Goal: Task Accomplishment & Management: Complete application form

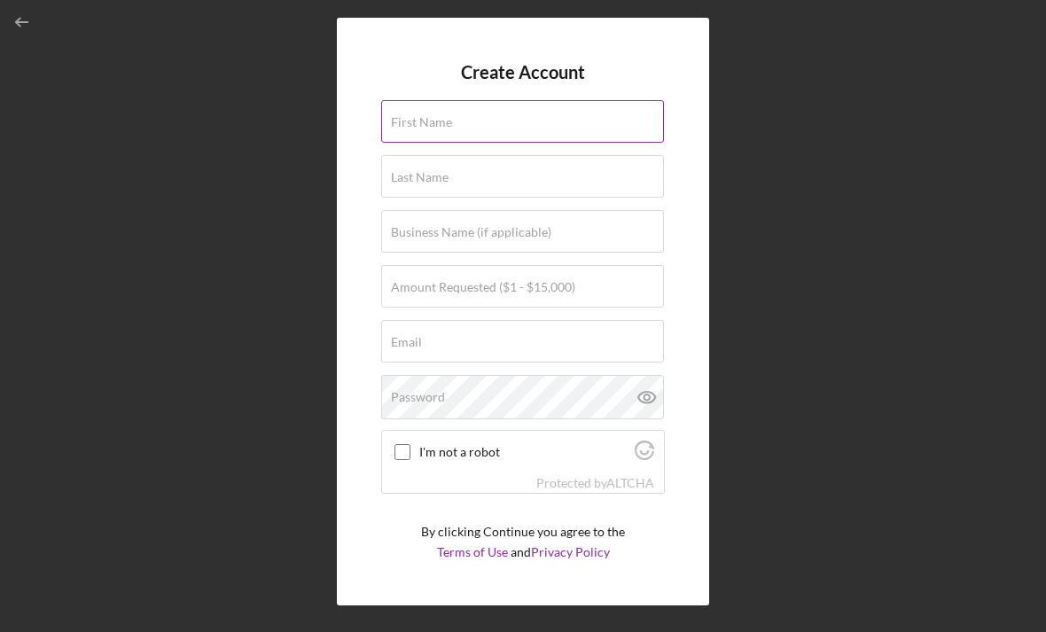
click at [407, 126] on label "First Name" at bounding box center [421, 122] width 61 height 14
click at [407, 126] on input "First Name" at bounding box center [522, 121] width 283 height 43
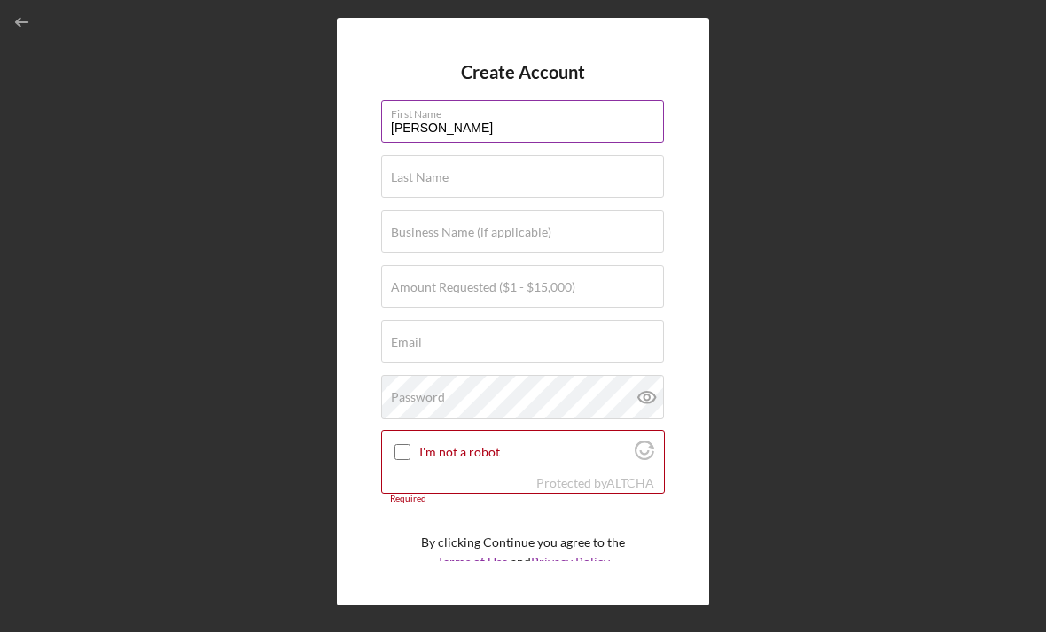
type input "[PERSON_NAME]"
type input "Servia"
type input "$15,000"
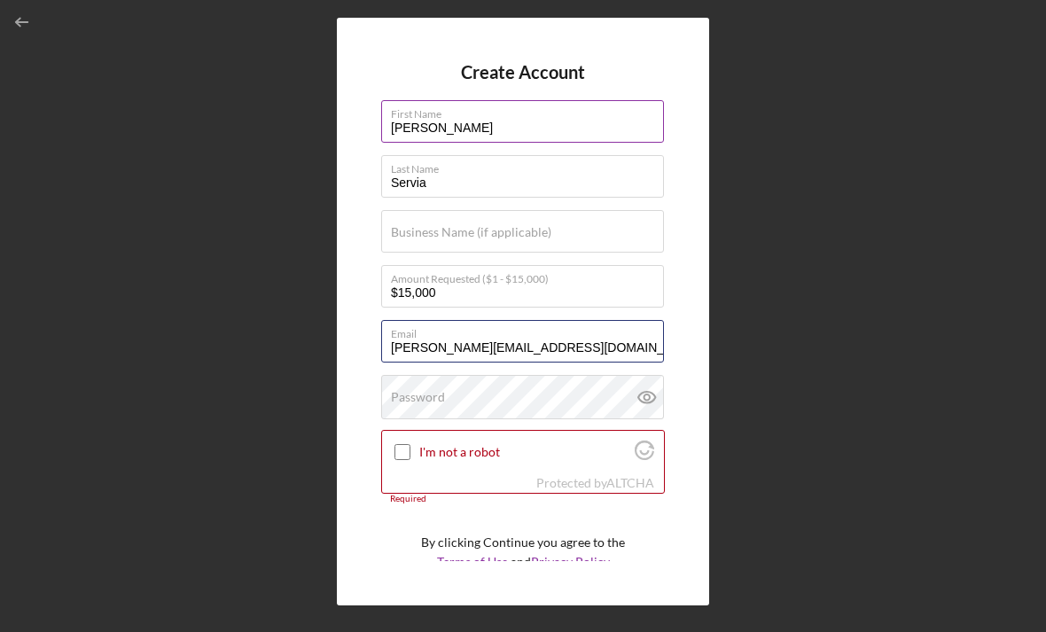
type input "[PERSON_NAME][EMAIL_ADDRESS][DOMAIN_NAME]"
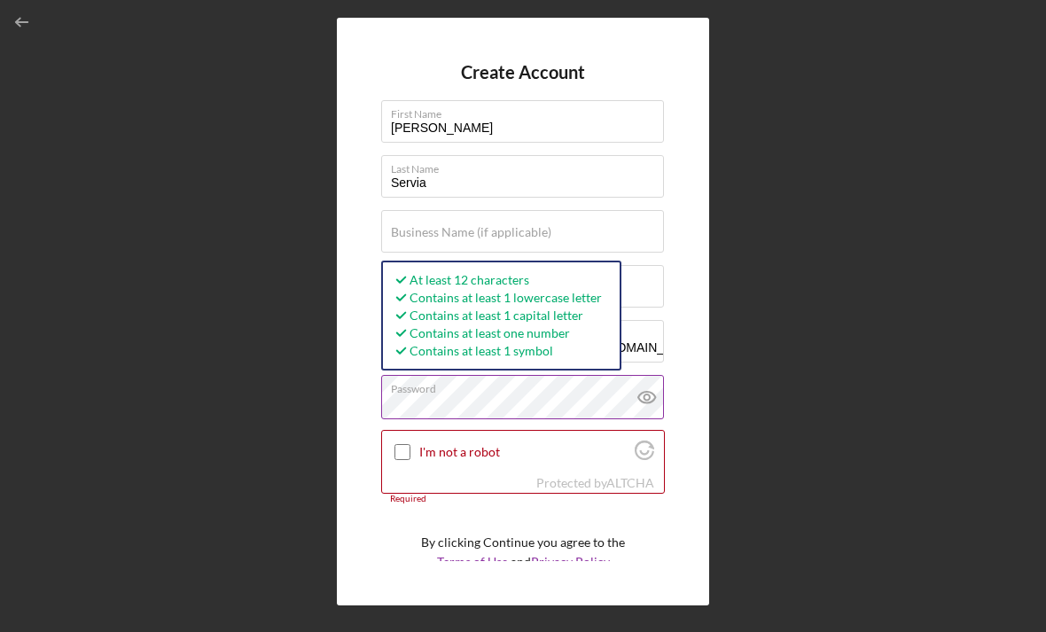
click at [664, 389] on icon at bounding box center [647, 397] width 44 height 44
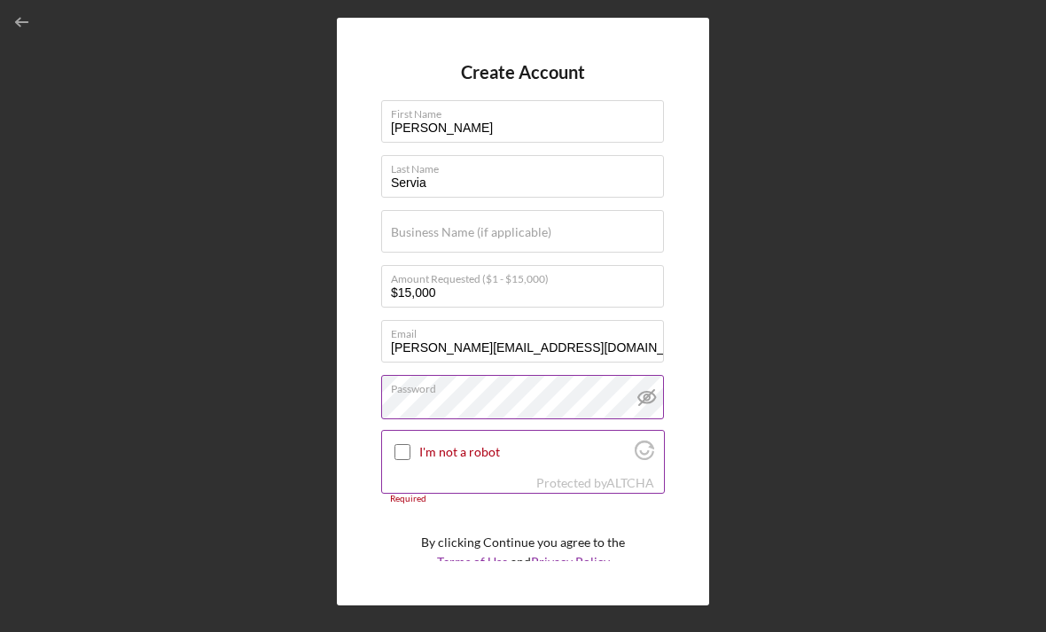
click at [408, 447] on div at bounding box center [402, 451] width 21 height 21
click at [407, 451] on input "I'm not a robot" at bounding box center [403, 452] width 16 height 16
checkbox input "true"
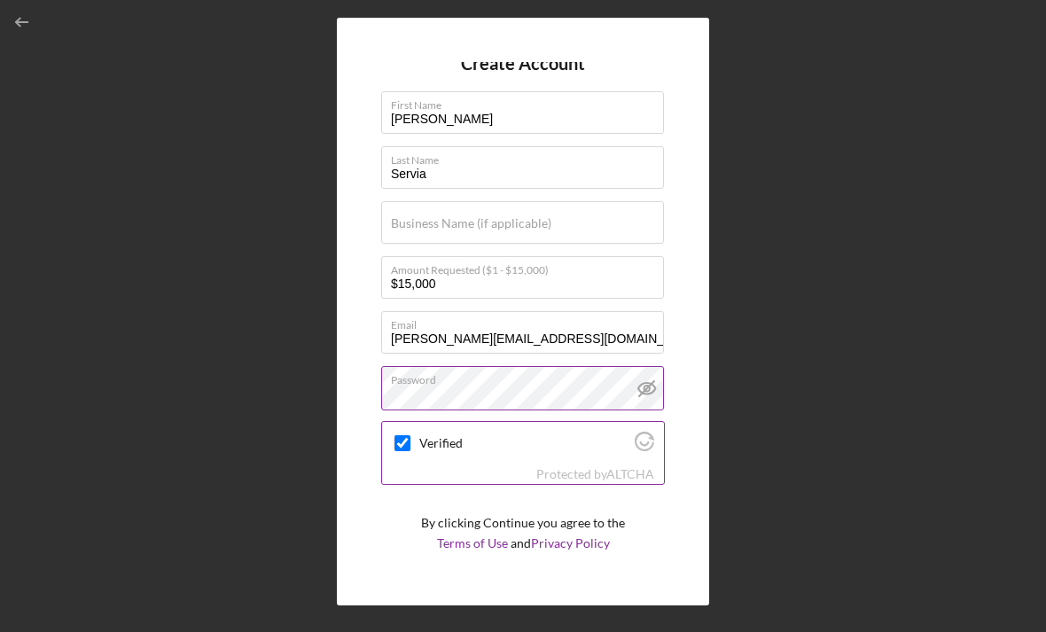
scroll to position [8, 0]
click at [518, 579] on div "Create Account" at bounding box center [509, 589] width 87 height 35
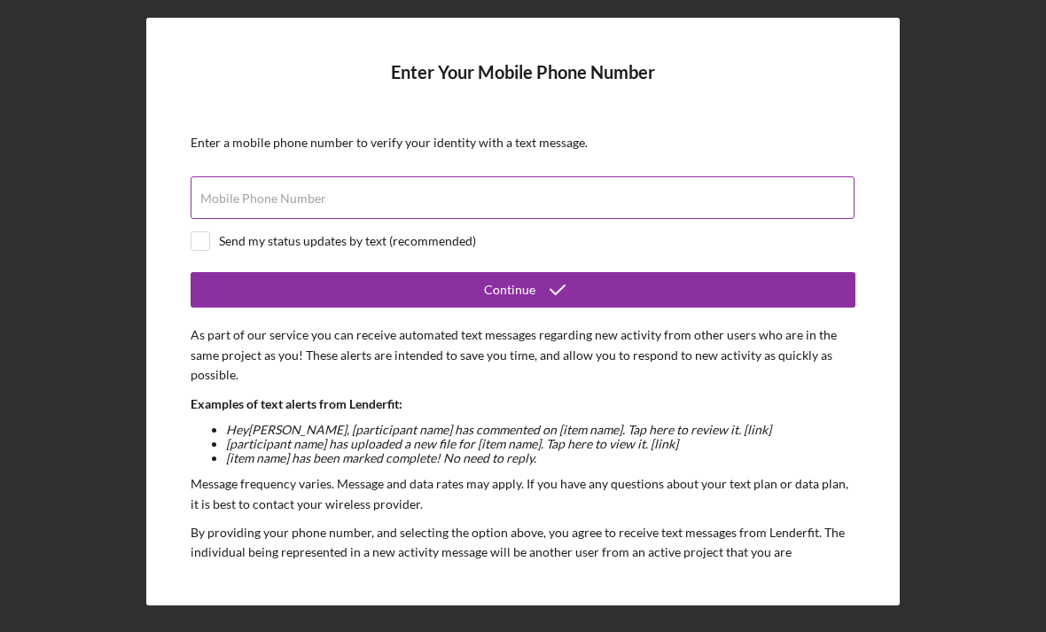
click at [251, 195] on input "Mobile Phone Number" at bounding box center [523, 197] width 664 height 43
type input "[PHONE_NUMBER]"
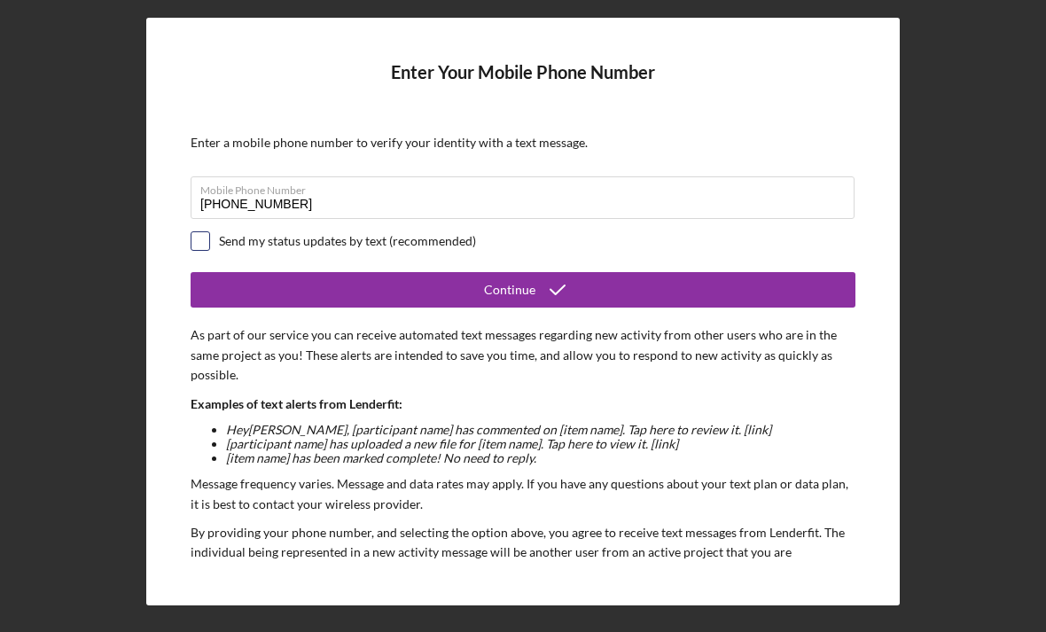
click at [207, 240] on input "checkbox" at bounding box center [200, 241] width 18 height 18
checkbox input "true"
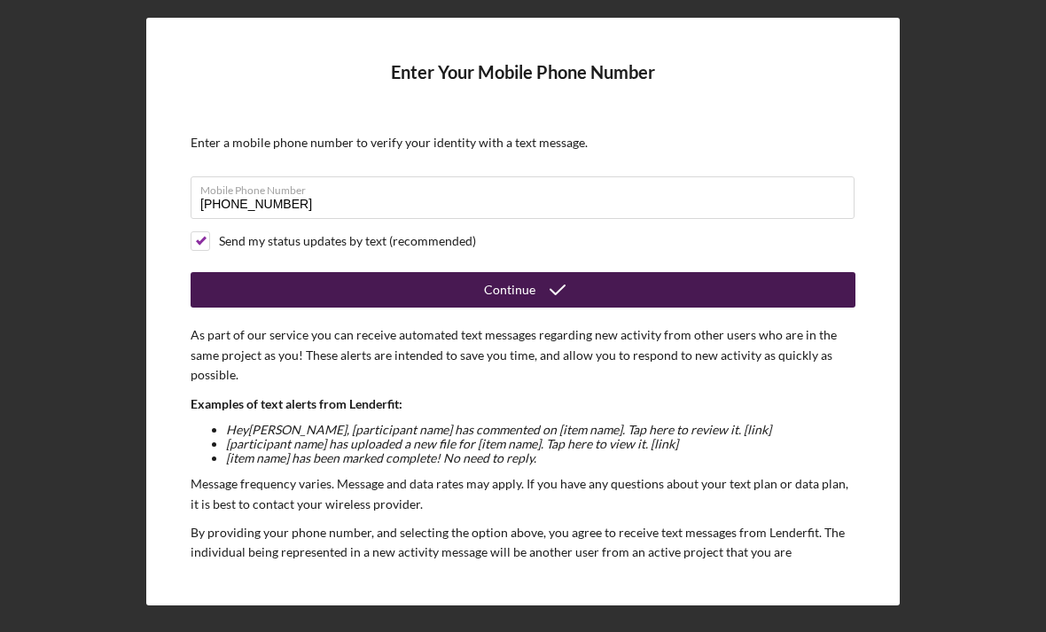
click at [257, 294] on button "Continue" at bounding box center [523, 289] width 665 height 35
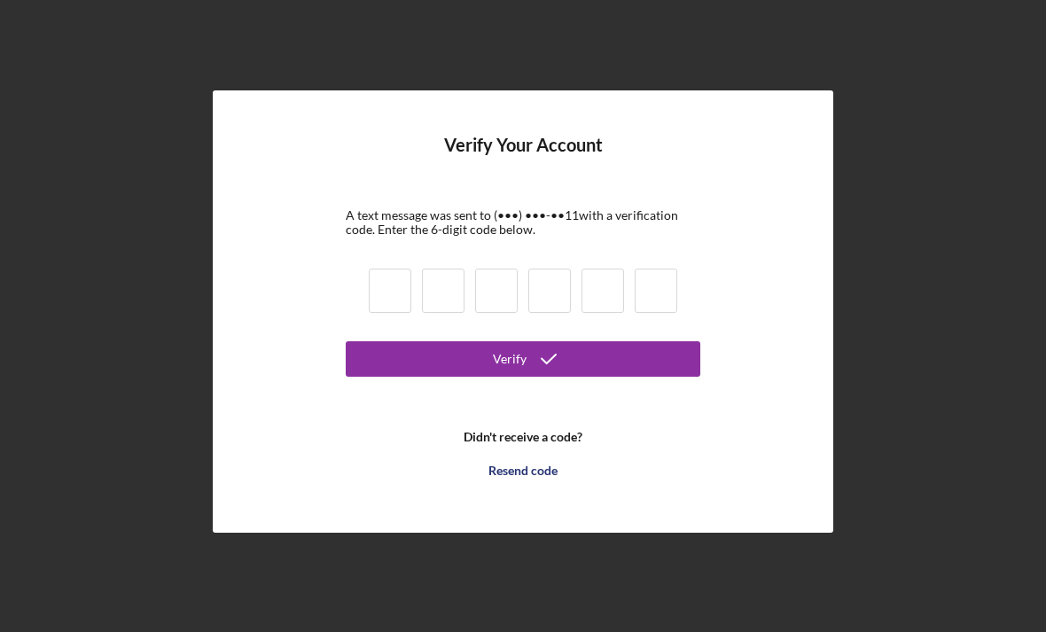
click at [390, 313] on input at bounding box center [390, 291] width 43 height 44
type input "5"
type input "9"
type input "8"
type input "5"
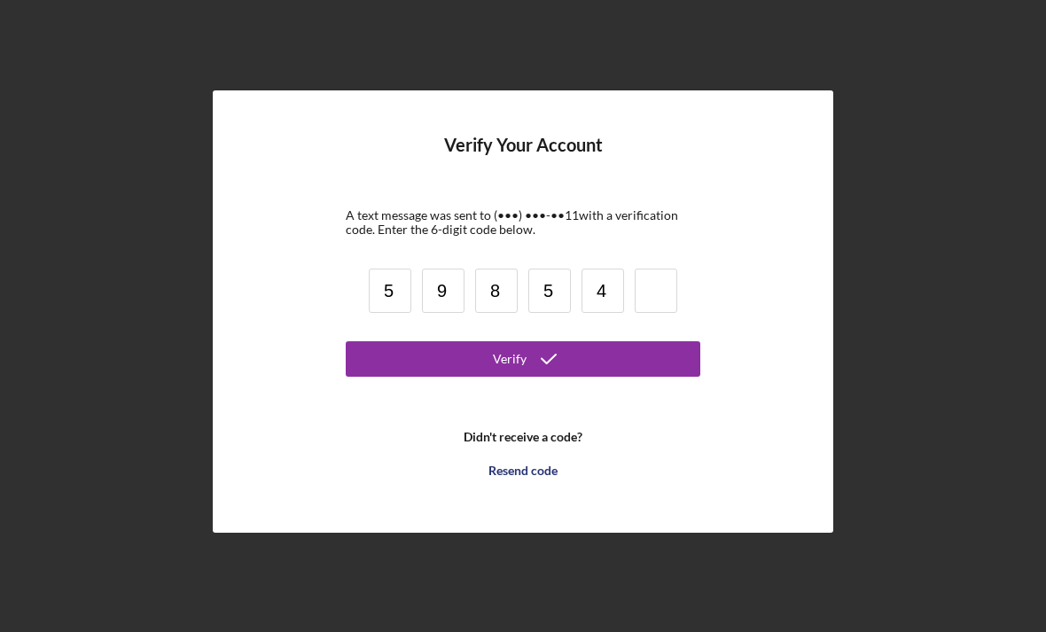
type input "4"
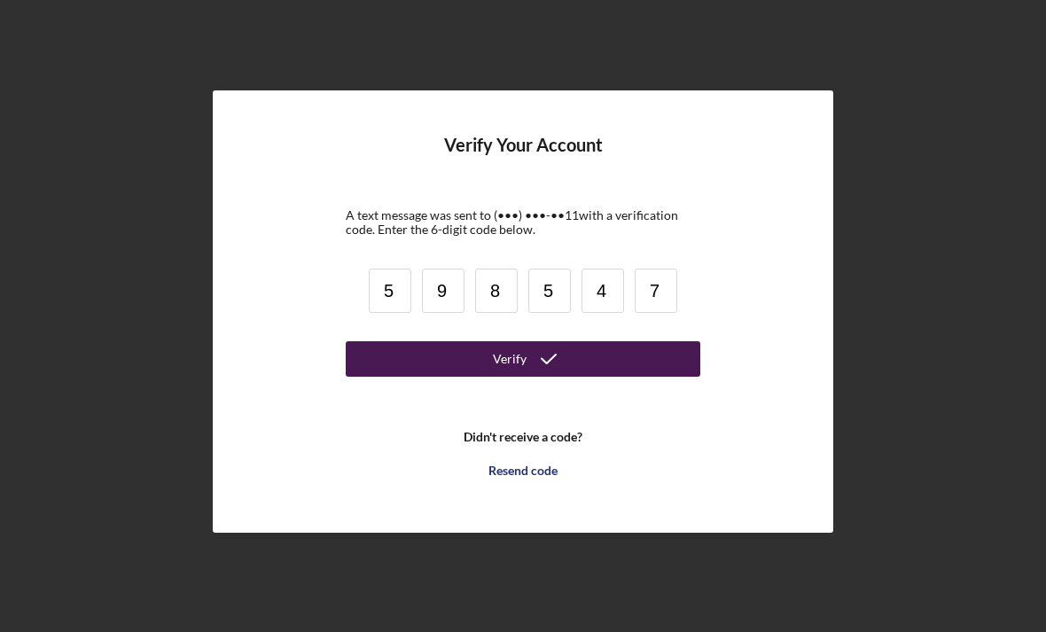
type input "7"
click at [632, 377] on button "Verify" at bounding box center [523, 358] width 355 height 35
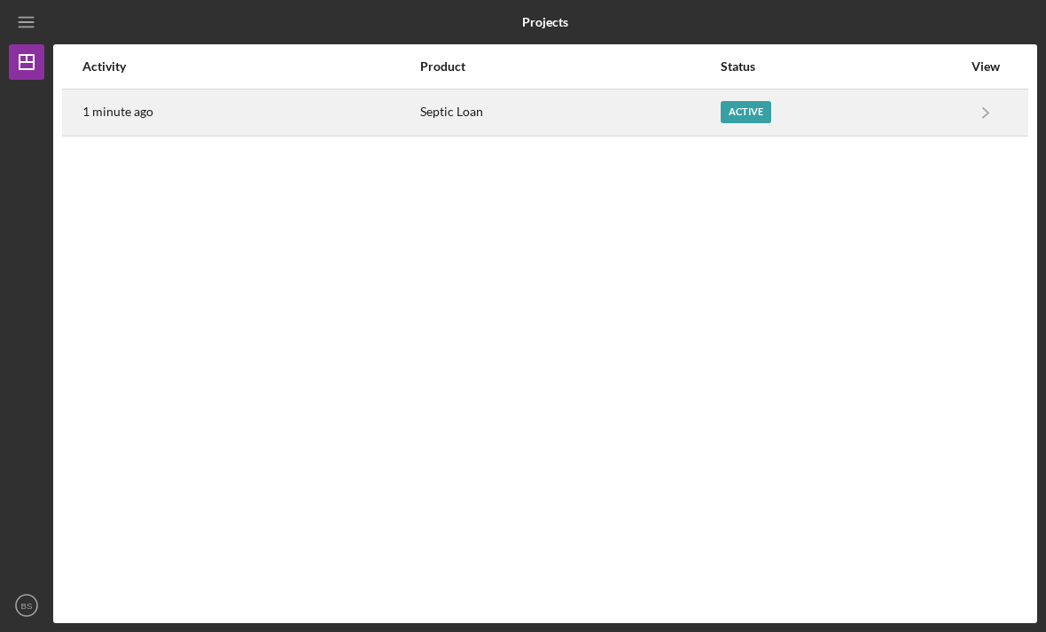
click at [955, 108] on div "Active" at bounding box center [841, 112] width 241 height 44
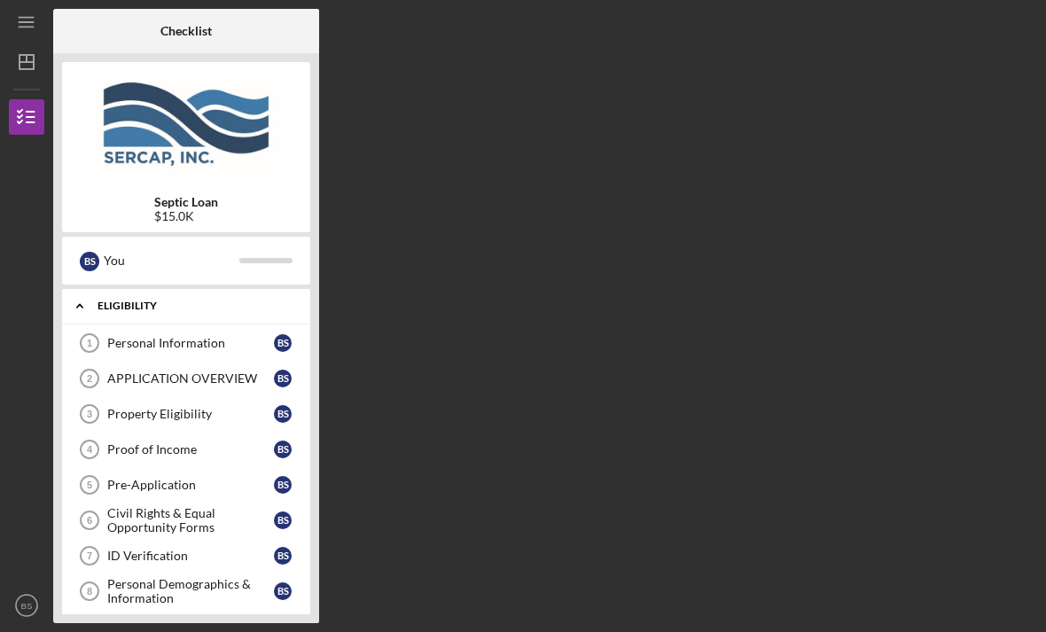
click at [80, 305] on polyline at bounding box center [79, 307] width 5 height 4
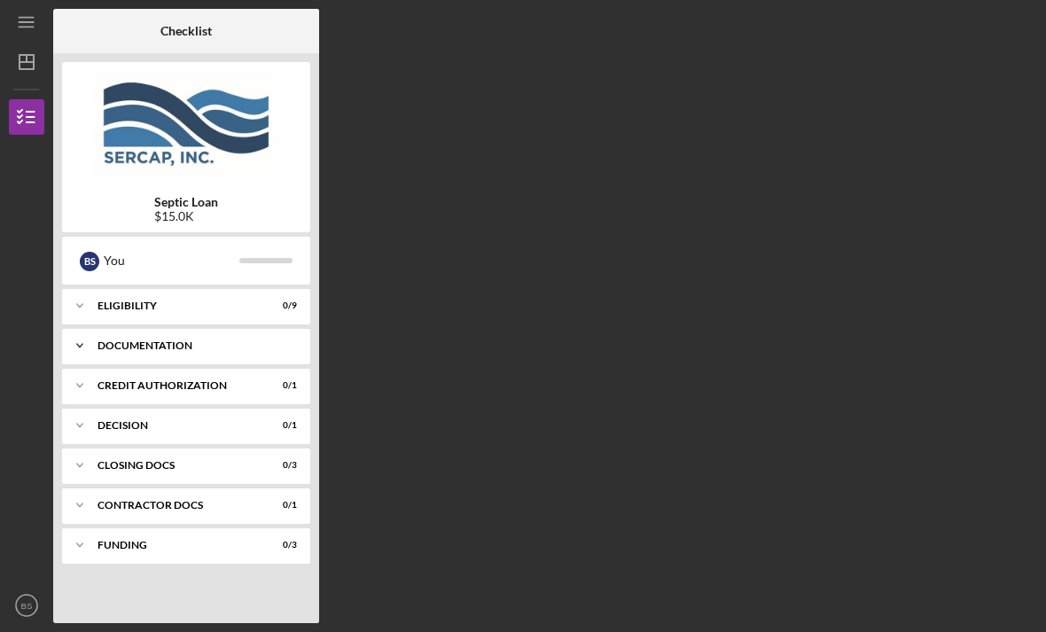
click at [87, 348] on icon "Icon/Expander" at bounding box center [79, 345] width 35 height 35
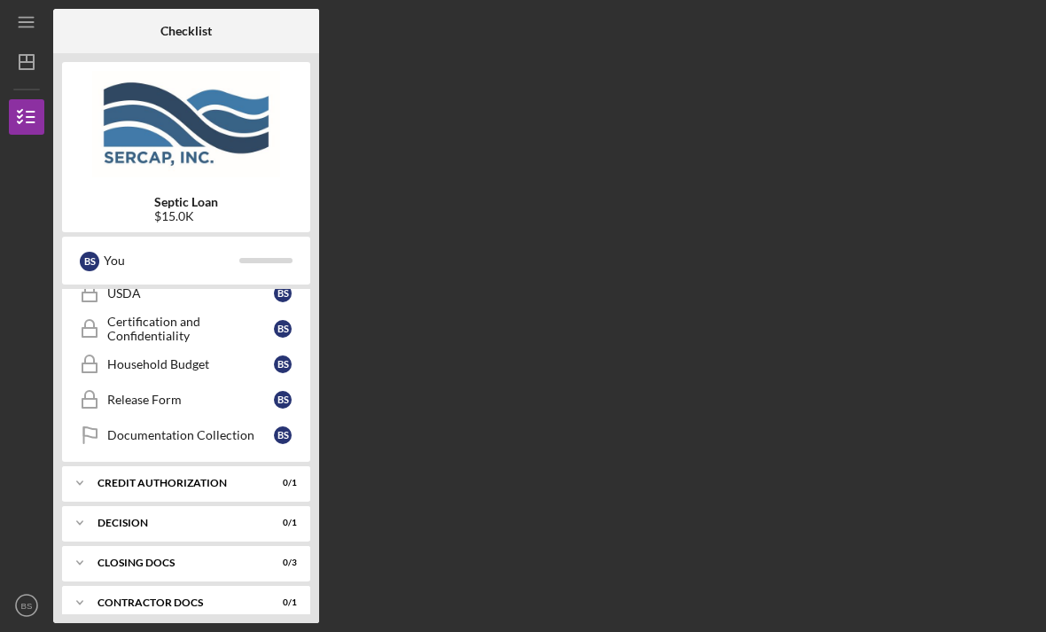
scroll to position [337, 0]
click at [80, 529] on icon "Icon/Expander" at bounding box center [79, 523] width 35 height 35
click at [82, 490] on icon "Icon/Expander" at bounding box center [79, 483] width 35 height 35
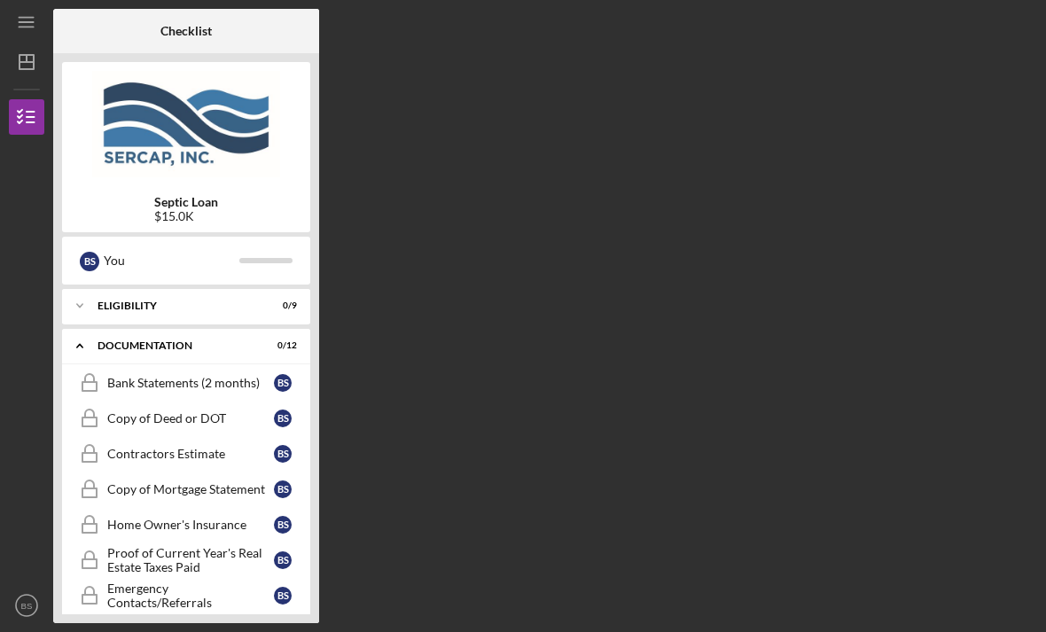
scroll to position [0, 0]
click at [91, 310] on icon "Icon/Expander" at bounding box center [79, 305] width 35 height 35
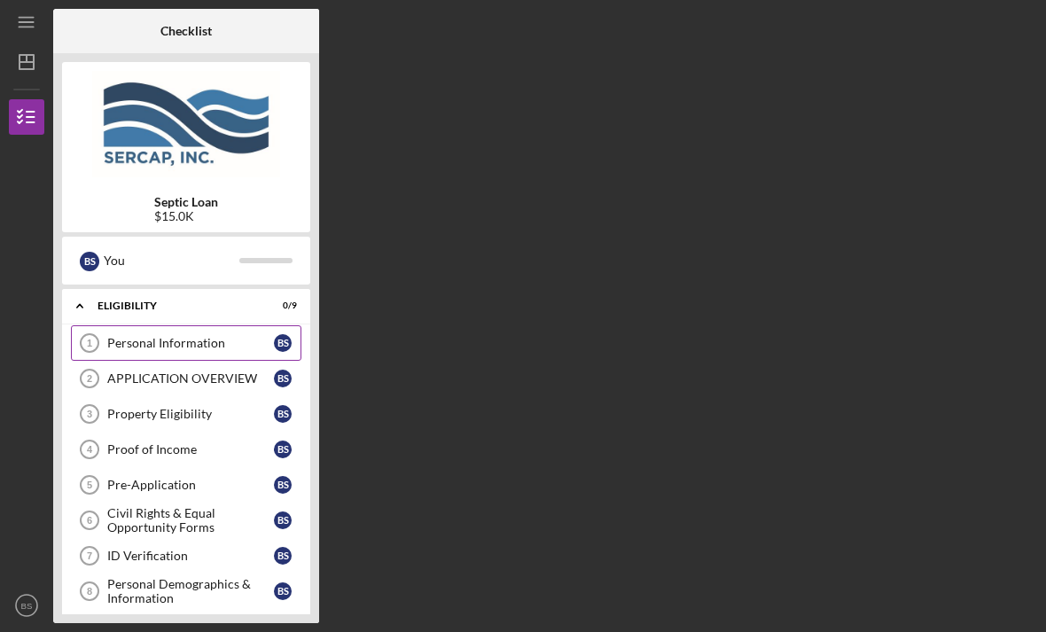
click at [147, 340] on div "Personal Information" at bounding box center [190, 343] width 167 height 14
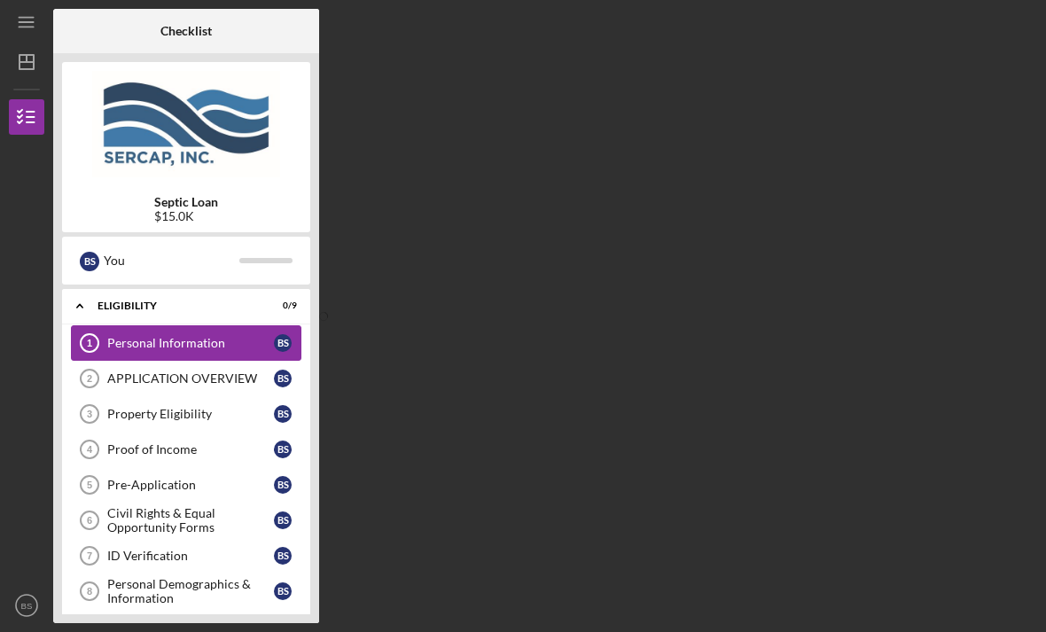
scroll to position [57, 0]
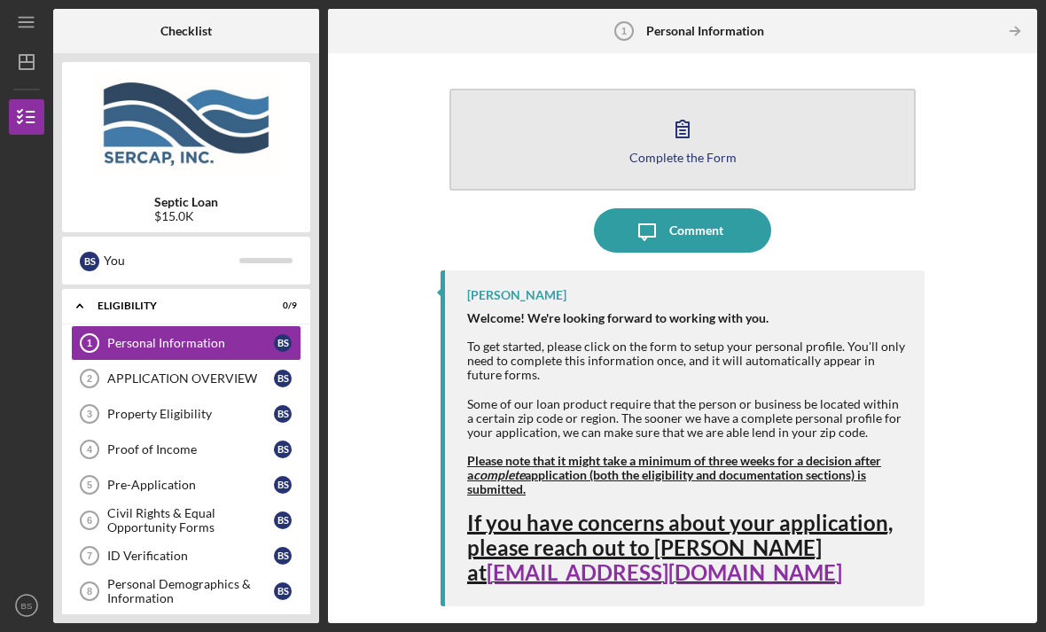
click at [686, 106] on icon "button" at bounding box center [682, 128] width 44 height 44
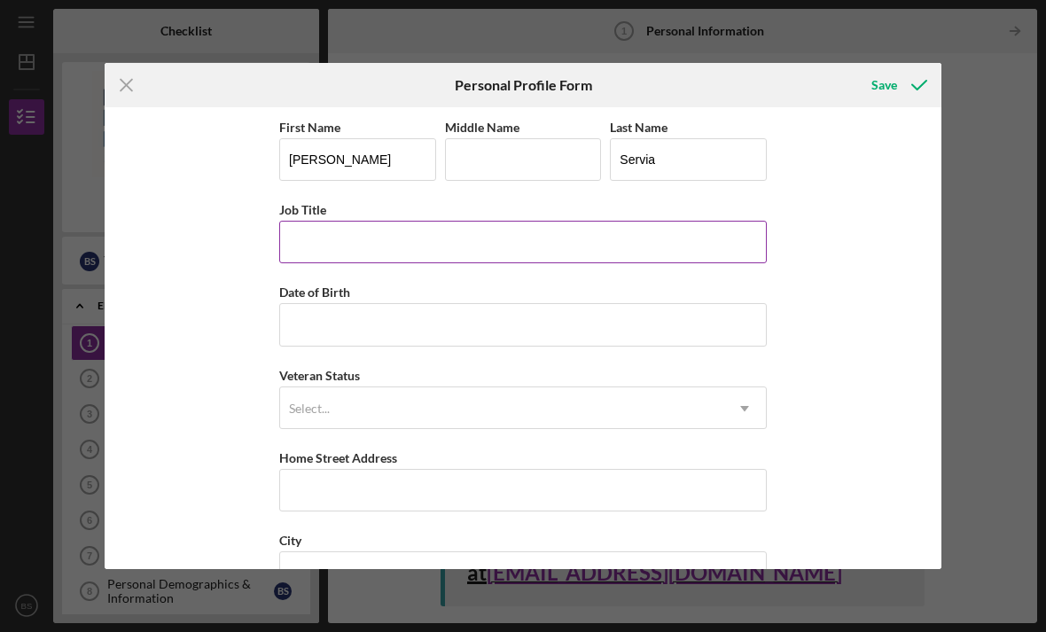
click at [301, 251] on input "Job Title" at bounding box center [523, 242] width 488 height 43
type input "Manager"
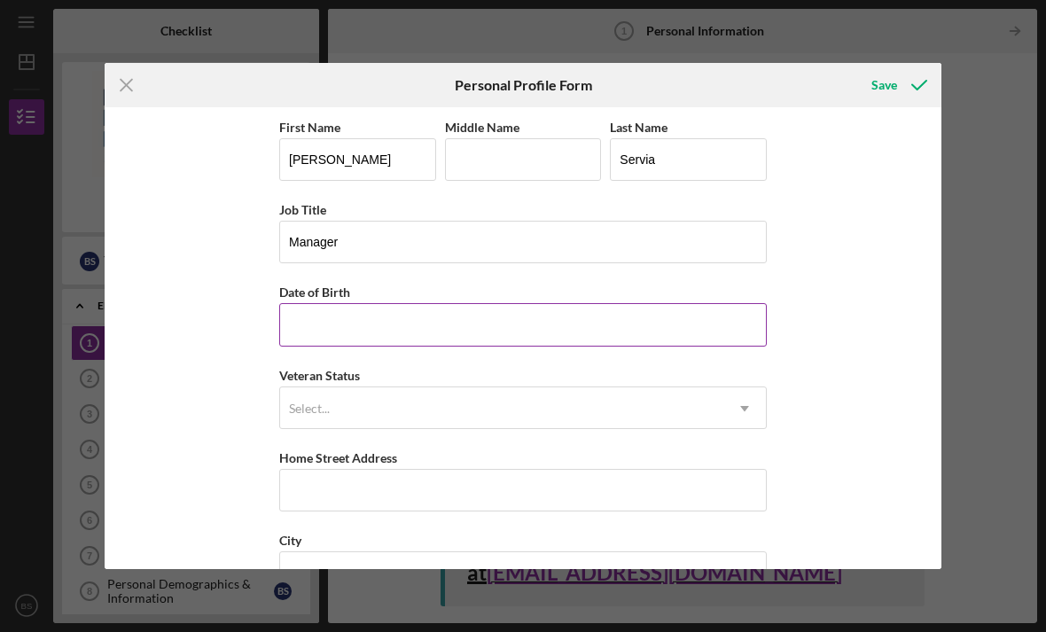
click at [325, 337] on input "Date of Birth" at bounding box center [523, 324] width 488 height 43
type input "[DATE]"
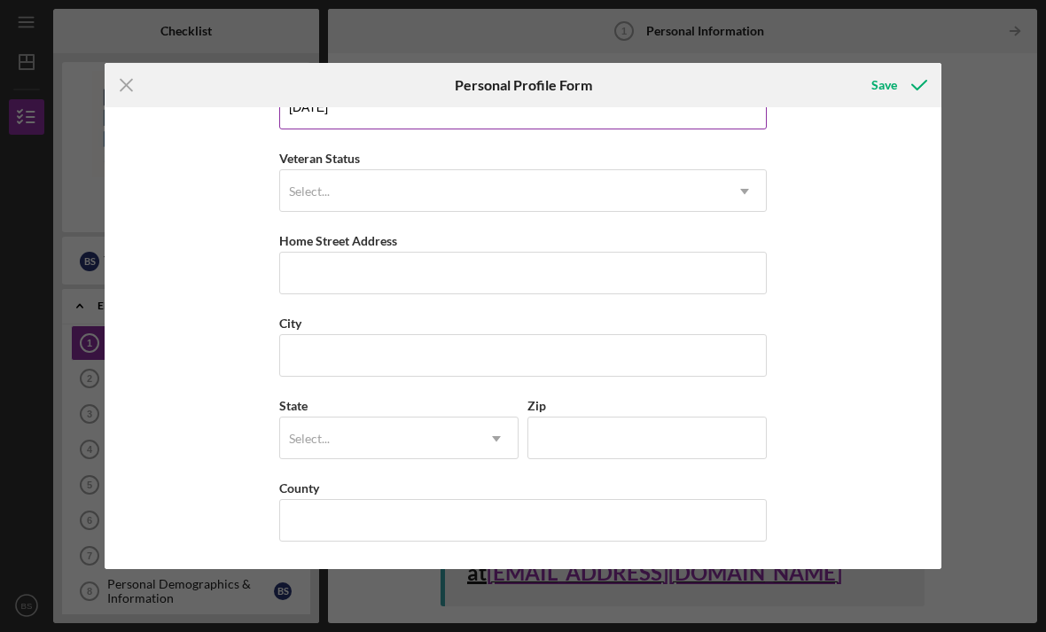
scroll to position [229, 0]
click at [308, 285] on input "Home Street Address" at bounding box center [523, 273] width 488 height 43
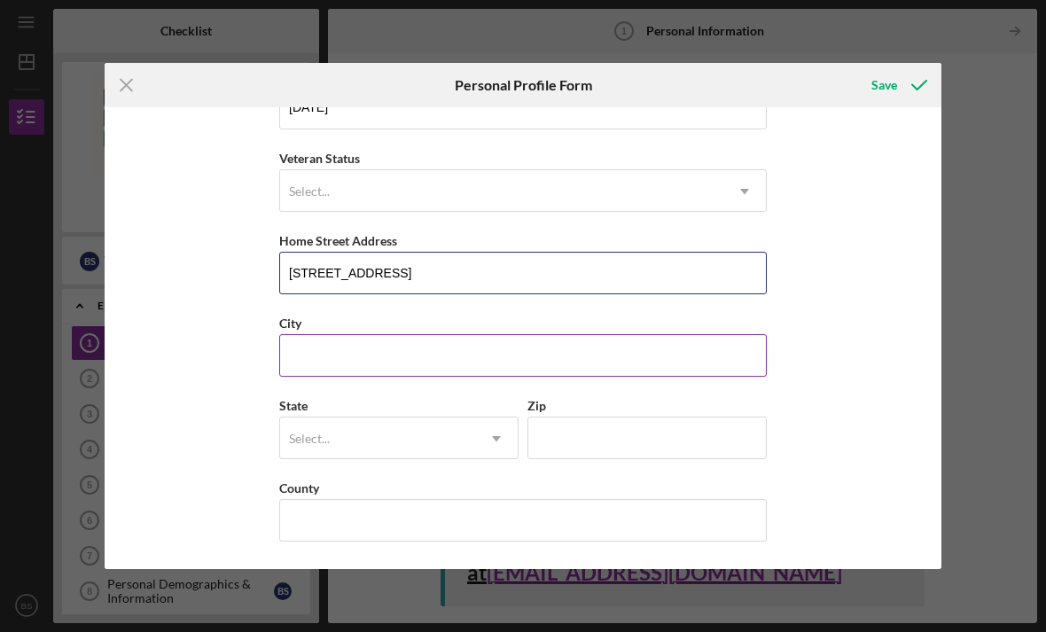
type input "[STREET_ADDRESS]"
click at [329, 348] on input "City" at bounding box center [523, 355] width 488 height 43
type input "[GEOGRAPHIC_DATA]"
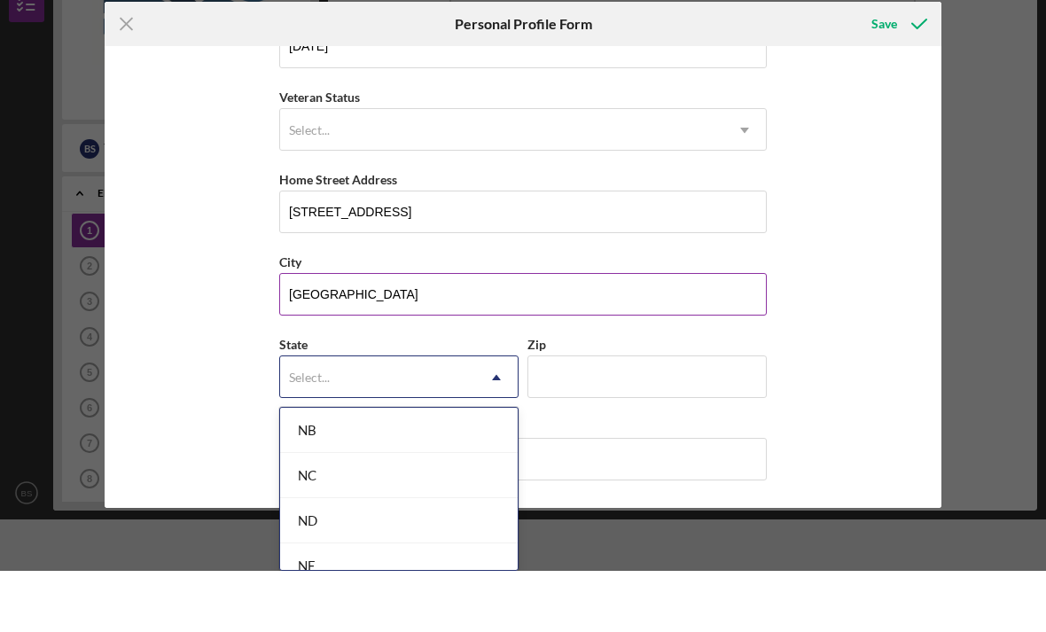
scroll to position [1764, 0]
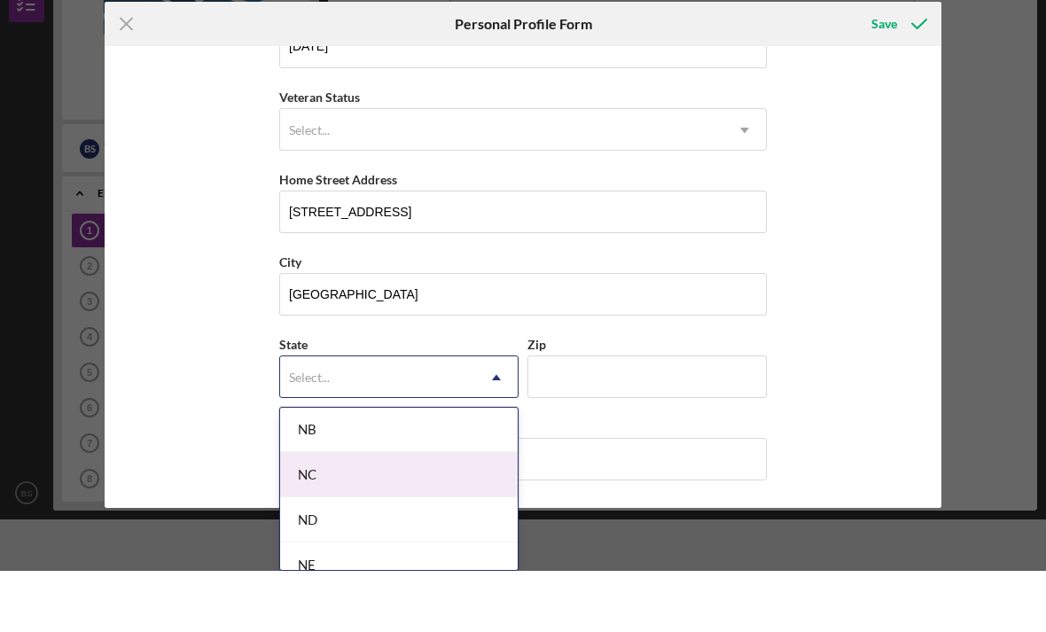
click at [311, 513] on div "NC" at bounding box center [399, 535] width 238 height 45
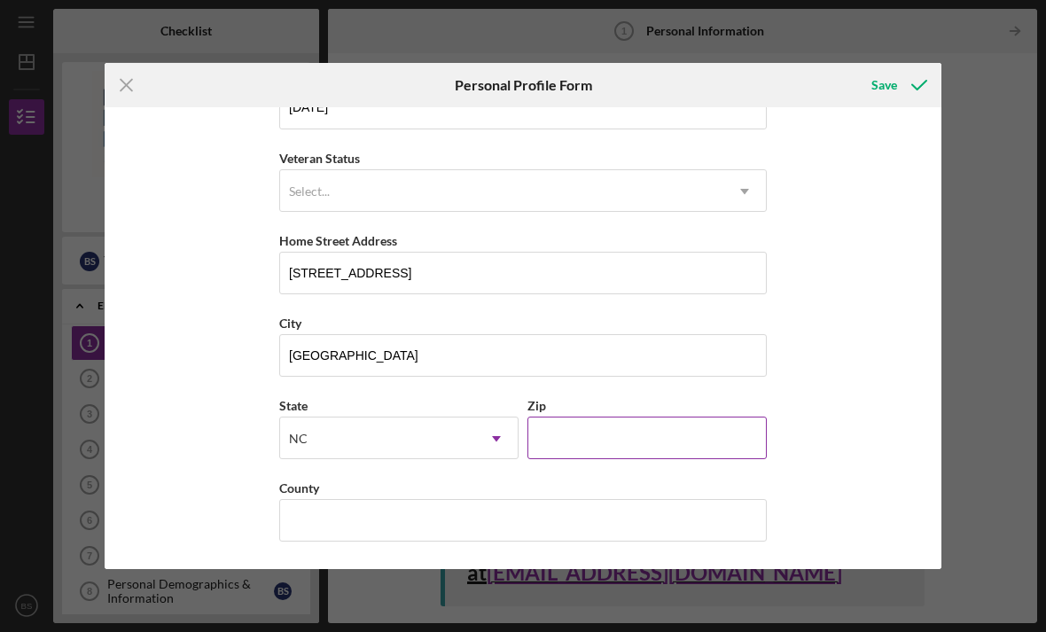
click at [579, 427] on input "Zip" at bounding box center [646, 438] width 239 height 43
type input "28560"
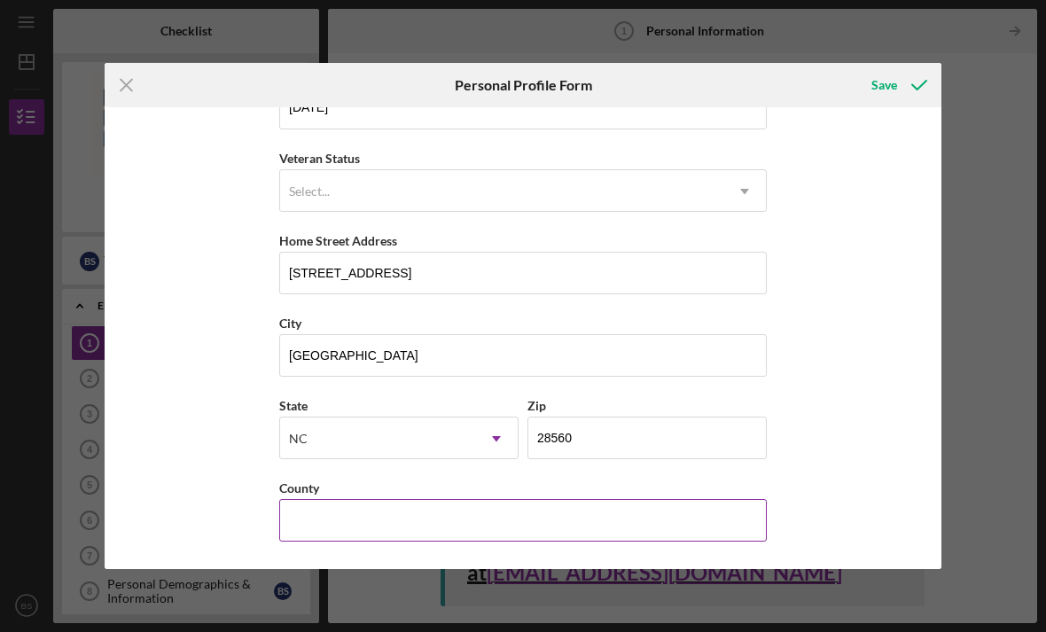
click at [315, 506] on input "County" at bounding box center [523, 520] width 488 height 43
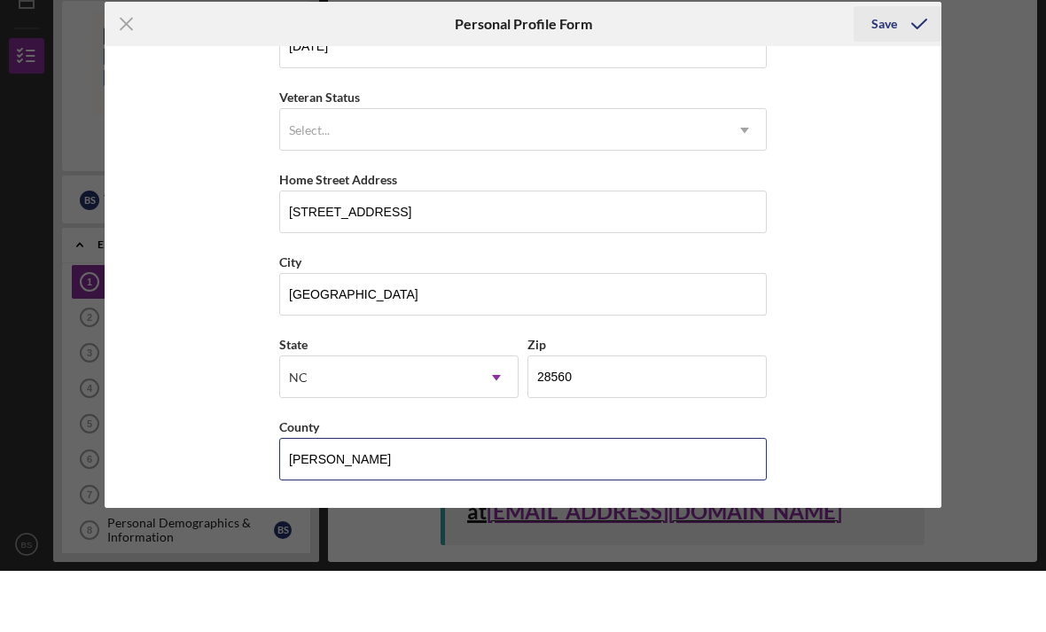
type input "[PERSON_NAME]"
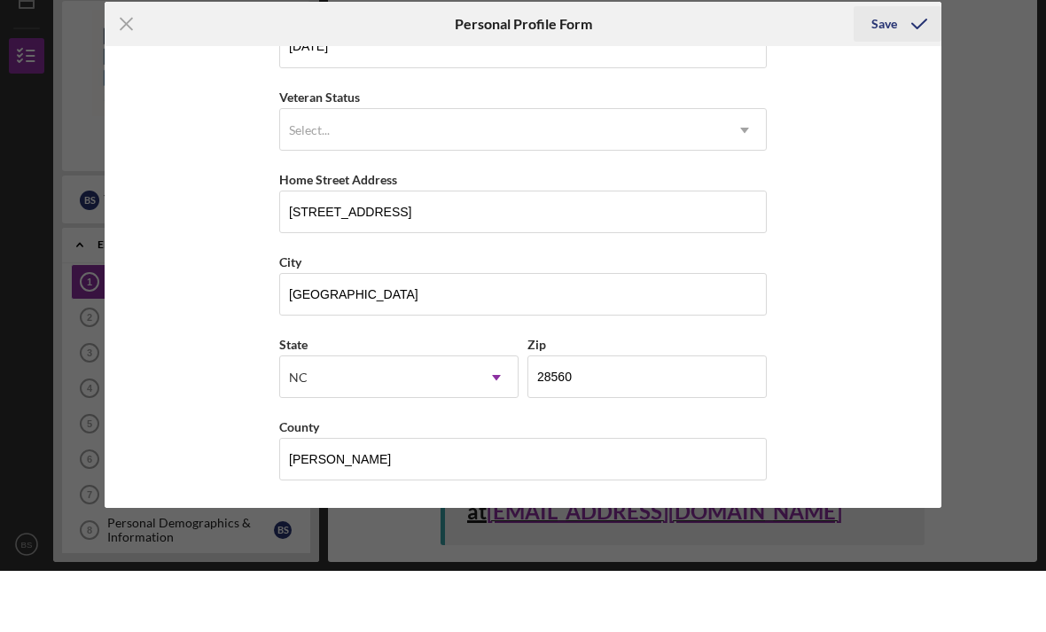
click at [902, 63] on icon "submit" at bounding box center [919, 85] width 44 height 44
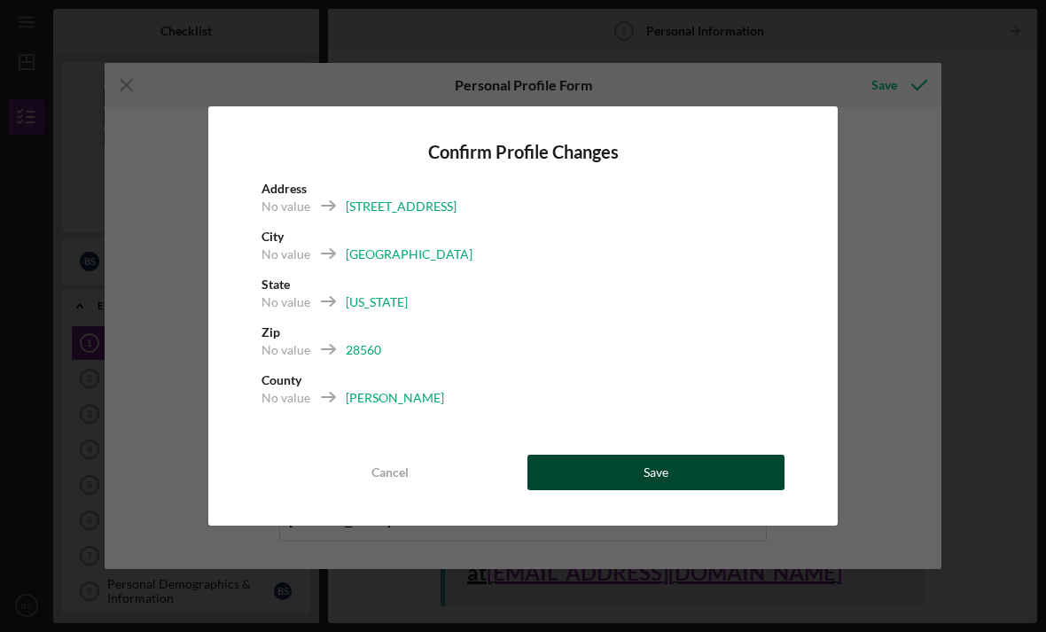
click at [613, 457] on button "Save" at bounding box center [655, 472] width 257 height 35
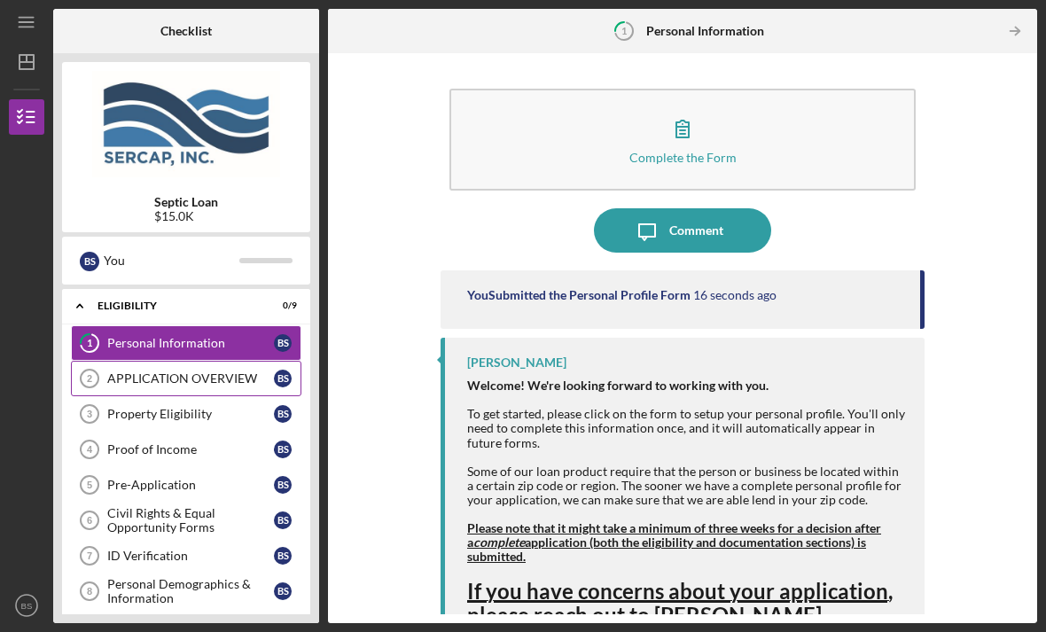
click at [173, 371] on div "APPLICATION OVERVIEW" at bounding box center [190, 378] width 167 height 14
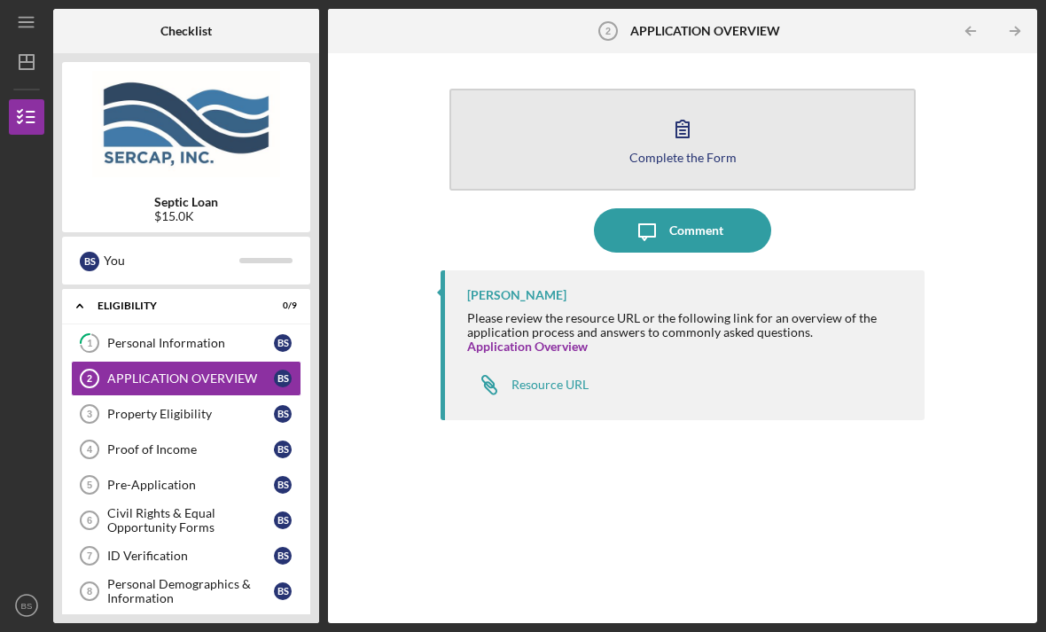
click at [659, 89] on button "Complete the Form Form" at bounding box center [682, 140] width 466 height 102
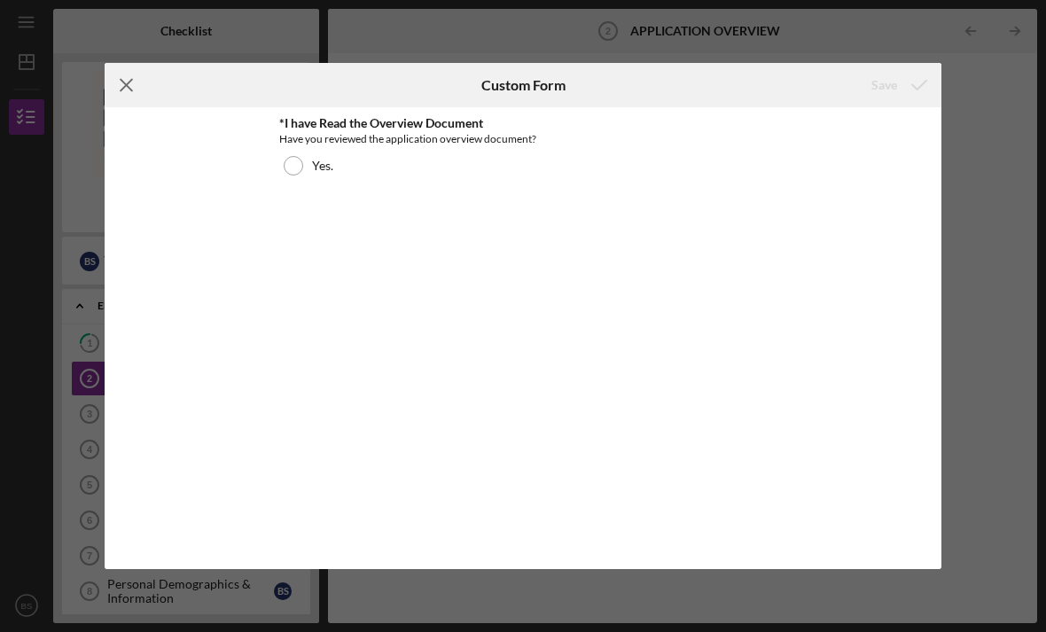
click at [121, 90] on icon "Icon/Menu Close" at bounding box center [127, 85] width 44 height 44
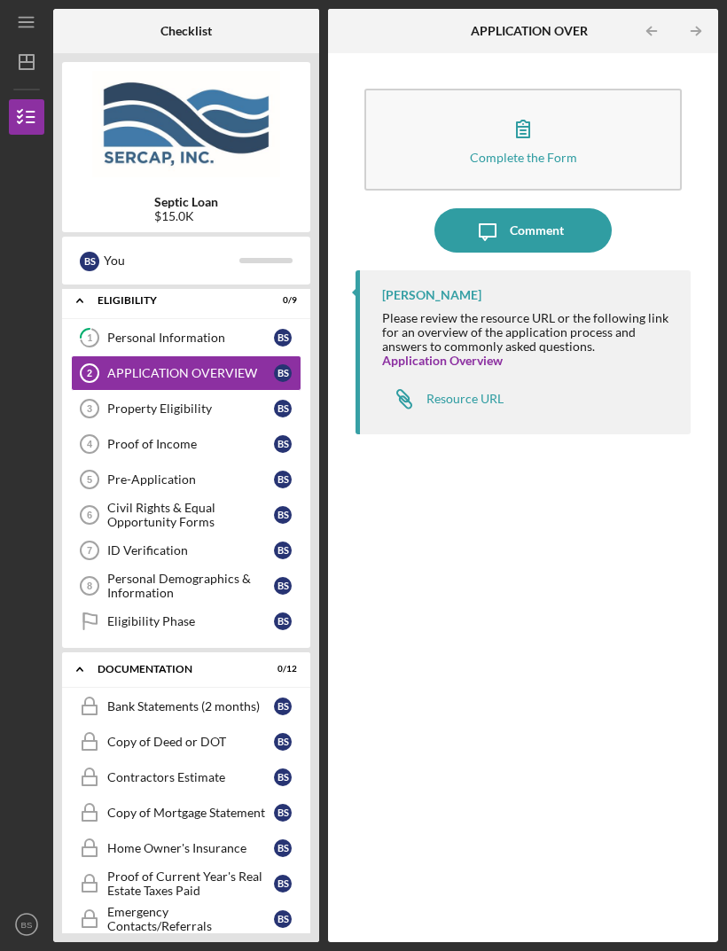
scroll to position [4, 0]
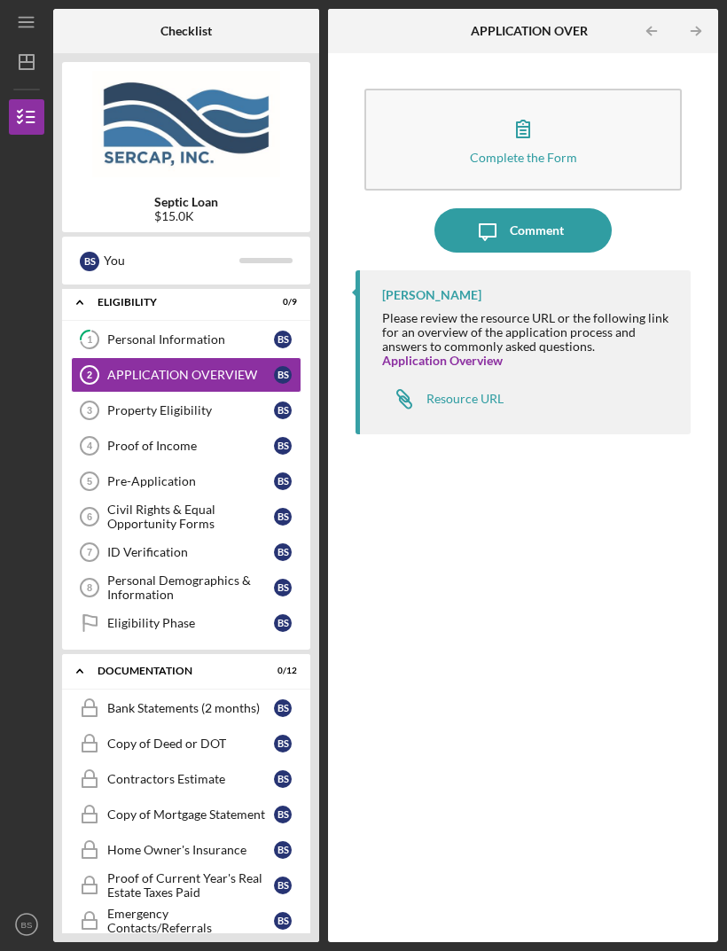
click at [439, 363] on link "Application Overview" at bounding box center [442, 360] width 121 height 15
click at [161, 415] on div "Property Eligibility" at bounding box center [190, 410] width 167 height 14
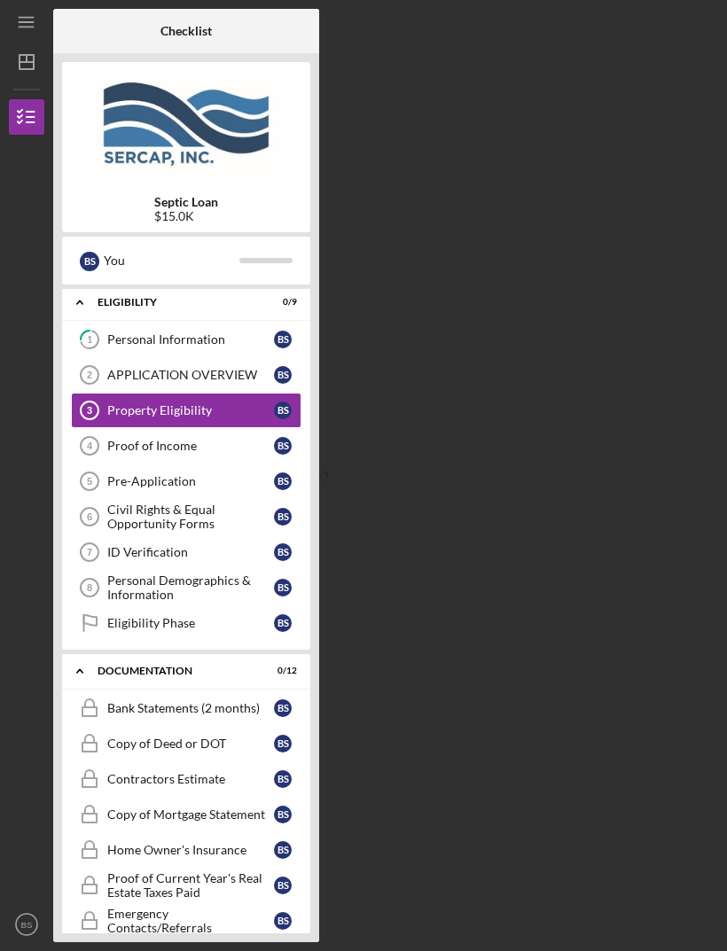
scroll to position [57, 0]
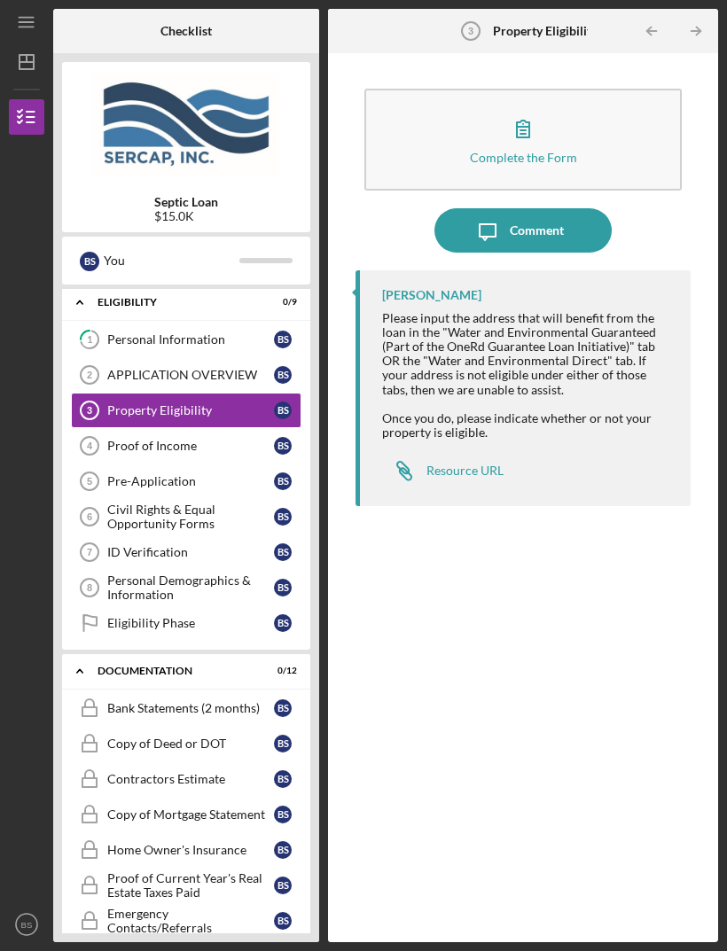
click at [525, 106] on icon "button" at bounding box center [523, 128] width 44 height 44
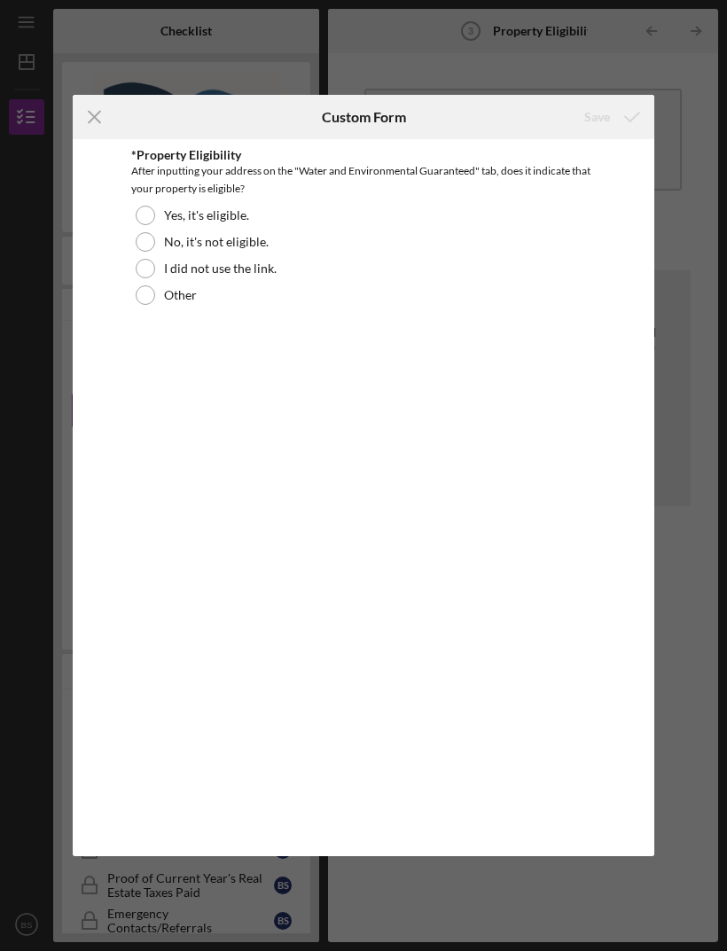
click at [98, 126] on icon "Icon/Menu Close" at bounding box center [95, 117] width 44 height 44
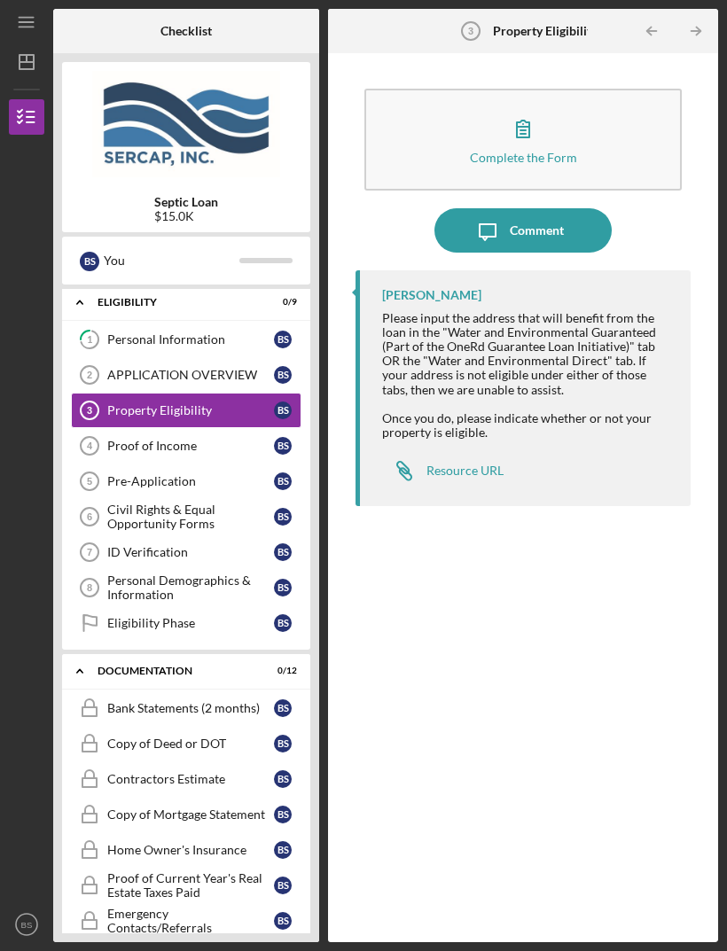
click at [156, 439] on div "Proof of Income" at bounding box center [190, 446] width 167 height 14
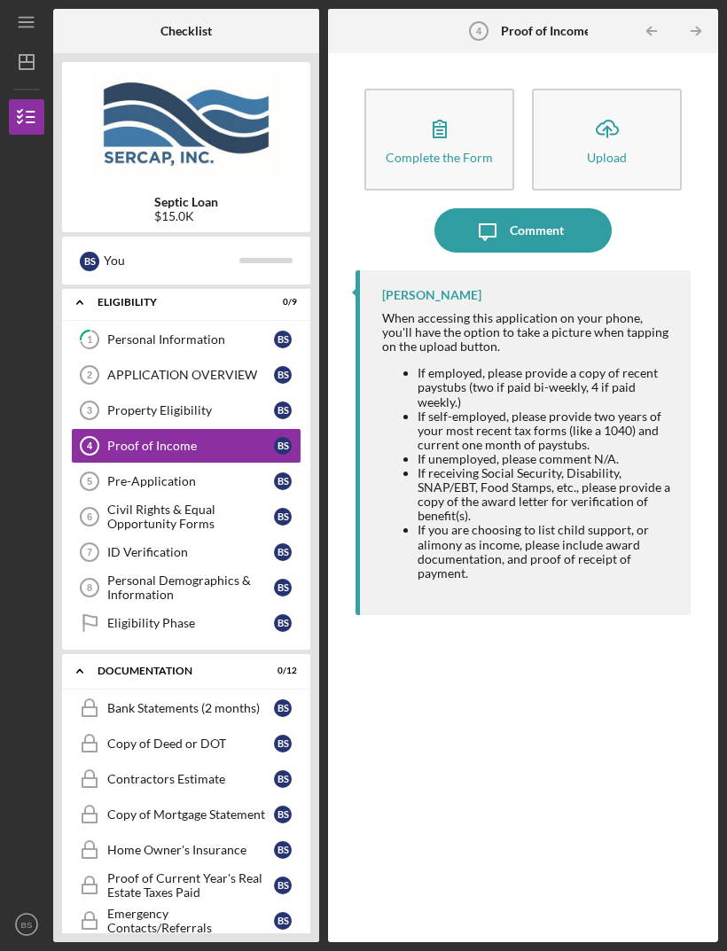
click at [150, 631] on div "Bank Statements (2 months)" at bounding box center [190, 708] width 167 height 14
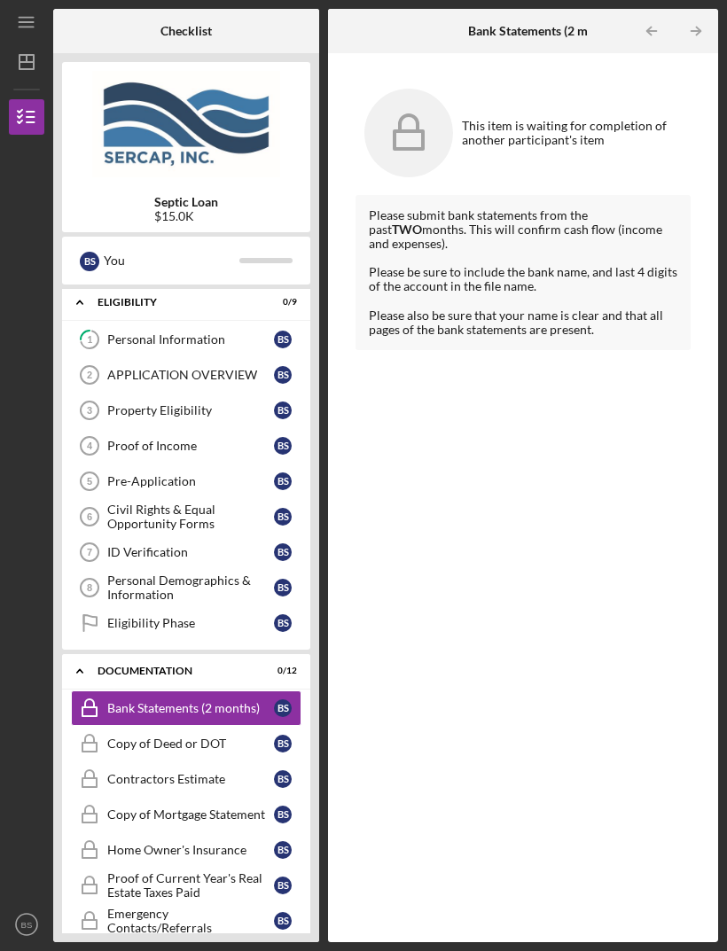
click at [148, 605] on link "Eligibility Phase Eligibility Phase B S" at bounding box center [186, 622] width 230 height 35
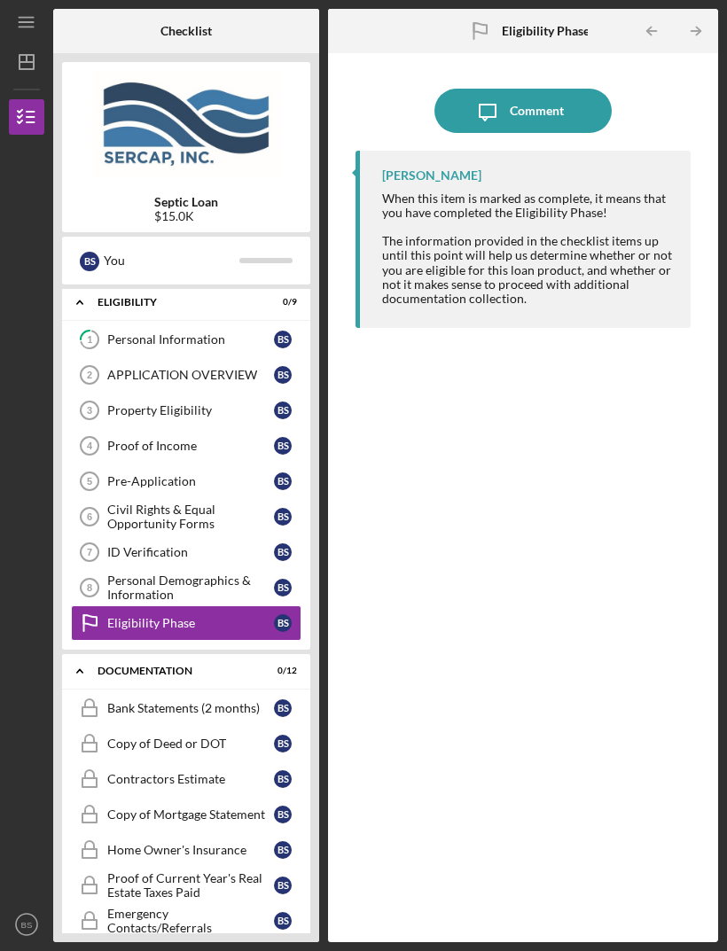
click at [148, 574] on div "Personal Demographics & Information" at bounding box center [190, 588] width 167 height 28
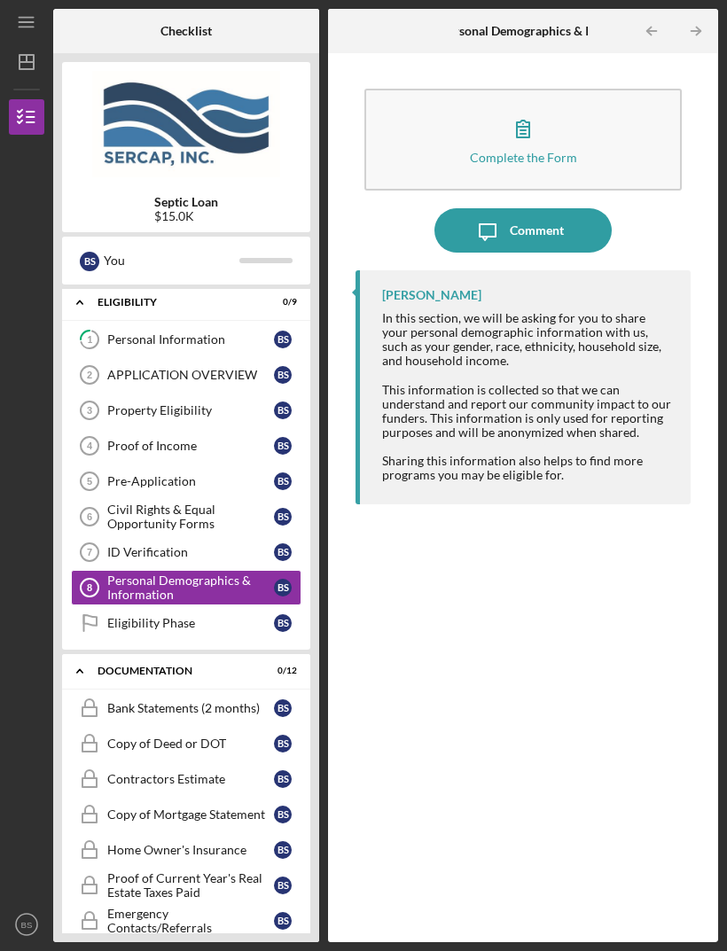
click at [144, 474] on div "Pre-Application" at bounding box center [190, 481] width 167 height 14
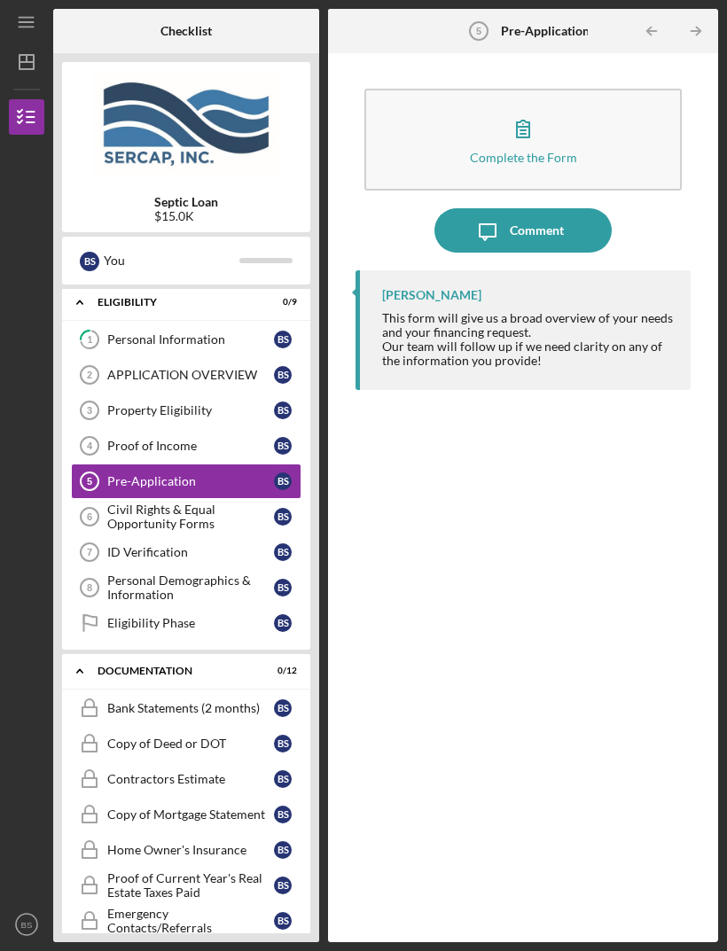
click at [158, 322] on link "1 Personal Information B S" at bounding box center [186, 339] width 230 height 35
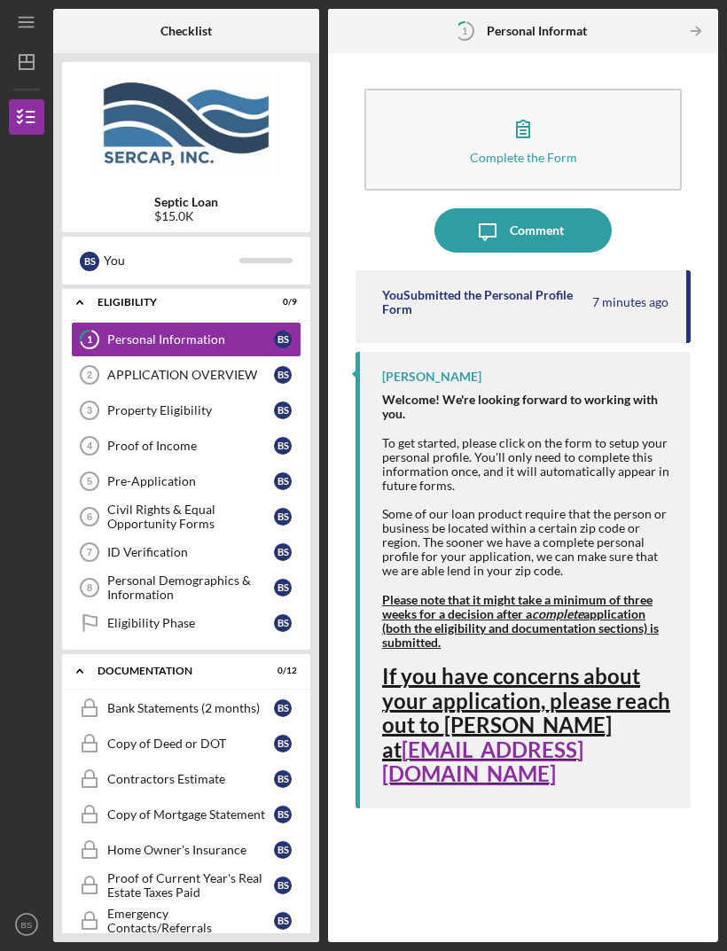
click at [513, 151] on div "Complete the Form" at bounding box center [523, 157] width 107 height 13
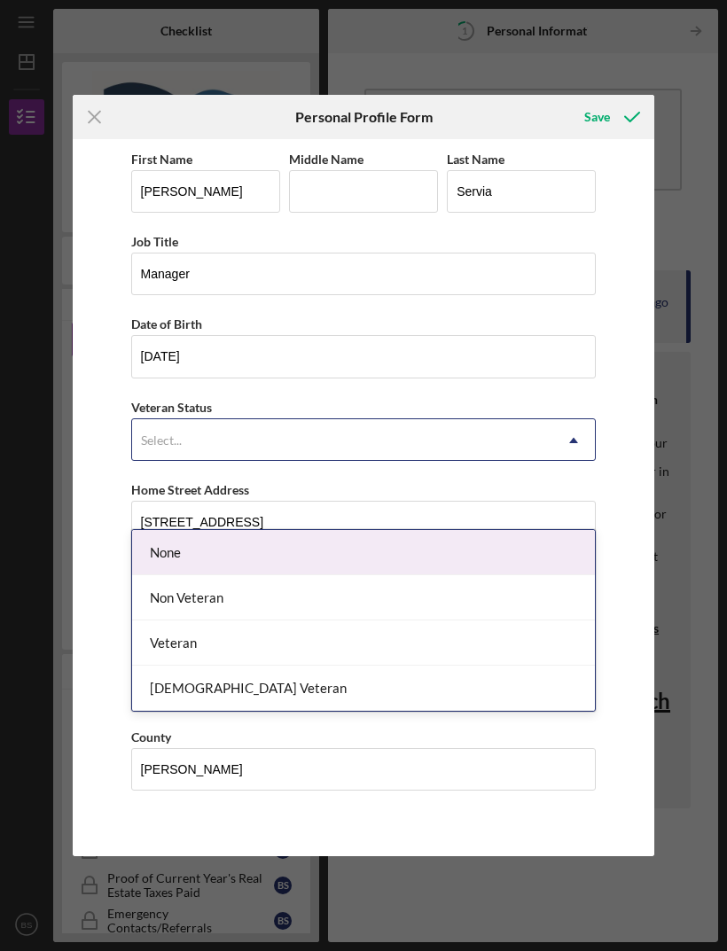
click at [160, 530] on div "None" at bounding box center [364, 552] width 464 height 45
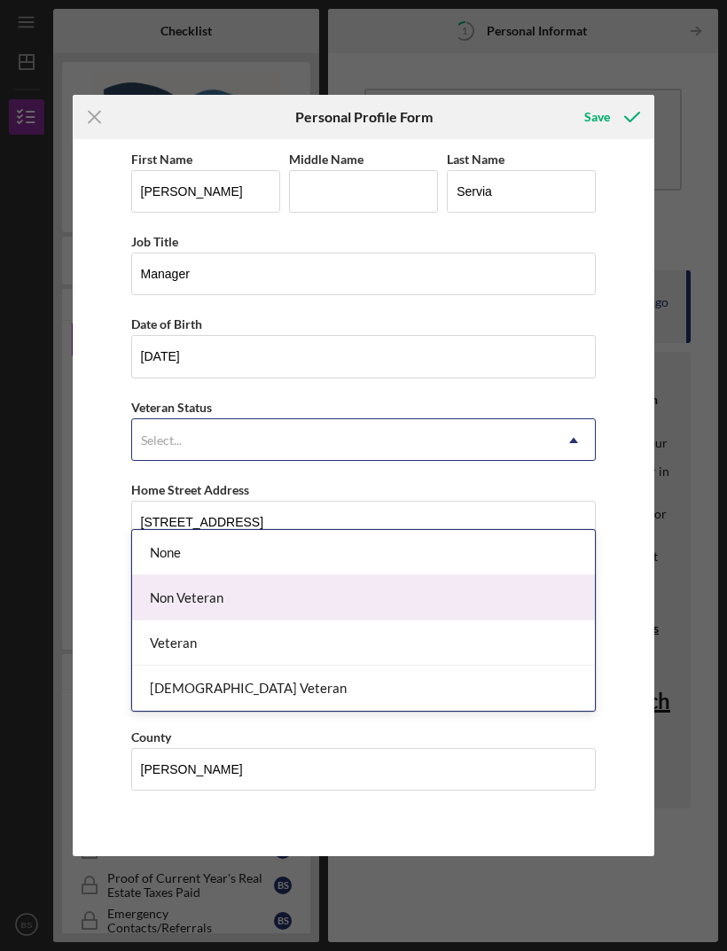
click at [177, 575] on div "Non Veteran" at bounding box center [364, 597] width 464 height 45
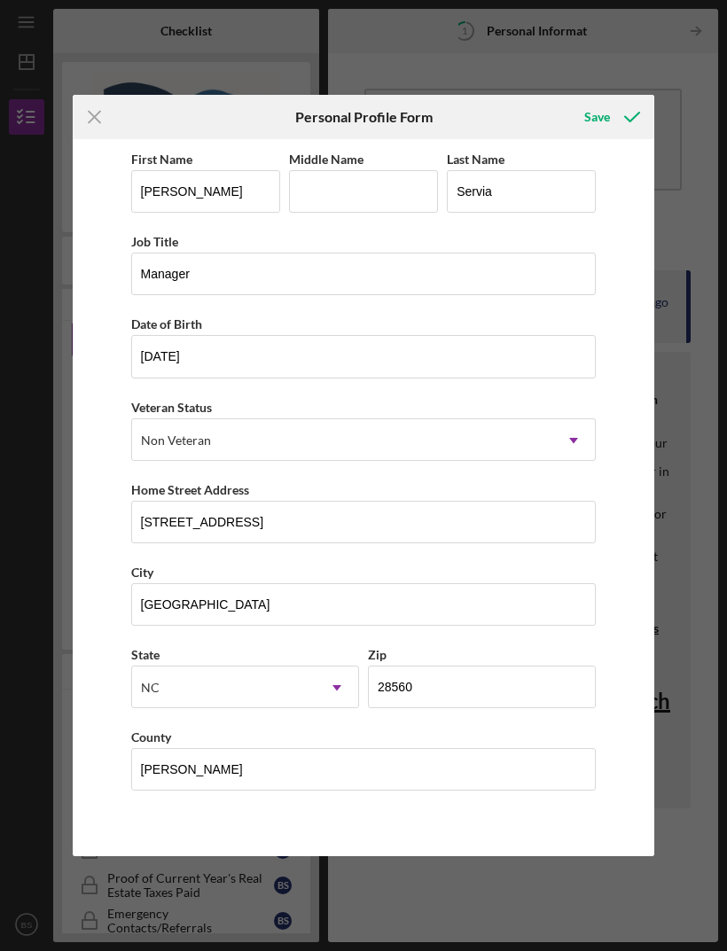
click at [613, 124] on icon "submit" at bounding box center [632, 117] width 44 height 44
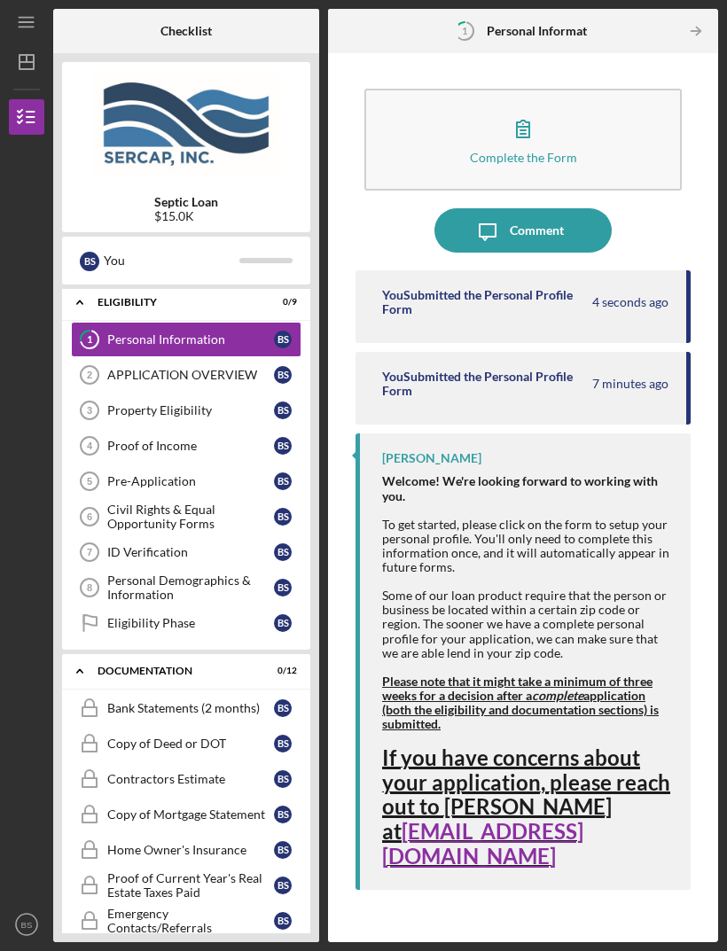
click at [515, 106] on icon "button" at bounding box center [523, 128] width 44 height 44
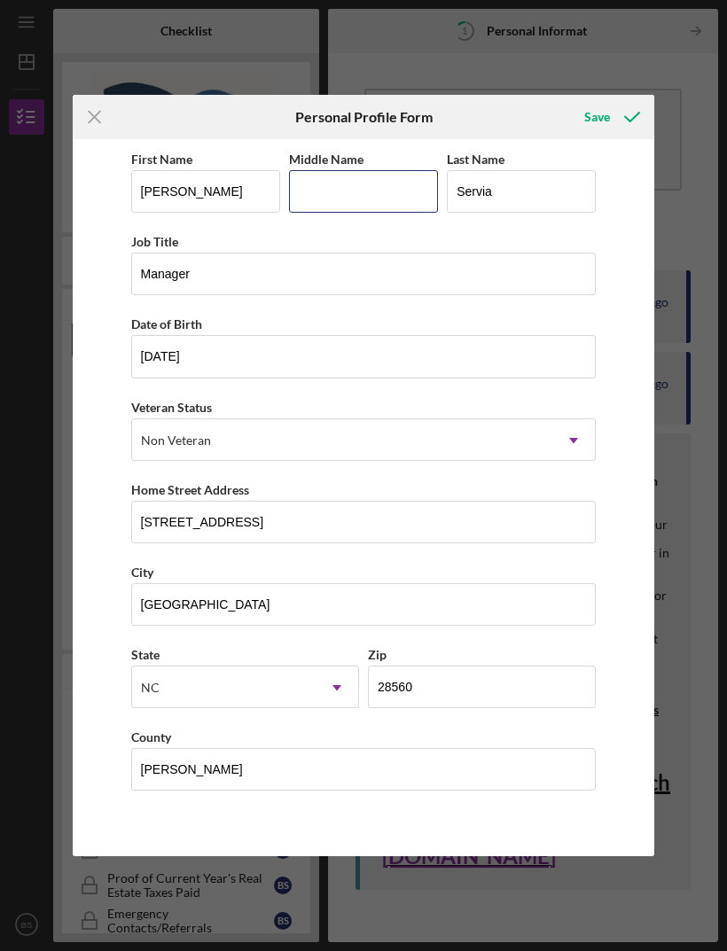
click at [324, 187] on input "Middle Name" at bounding box center [363, 191] width 149 height 43
type input "[PERSON_NAME]"
click at [616, 113] on icon "submit" at bounding box center [632, 117] width 44 height 44
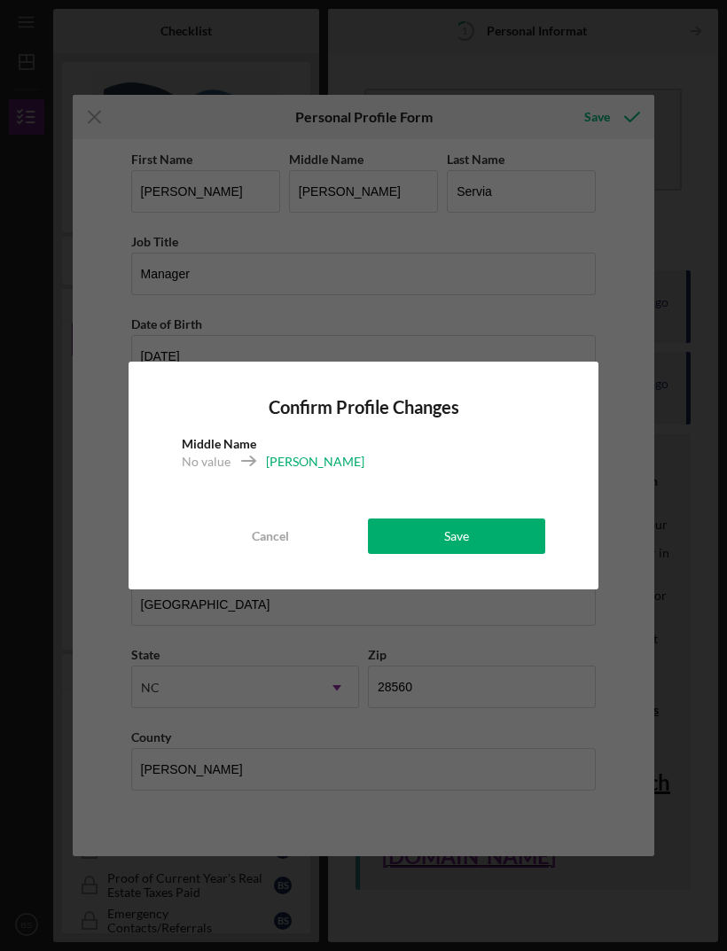
click at [426, 538] on button "Save" at bounding box center [456, 536] width 177 height 35
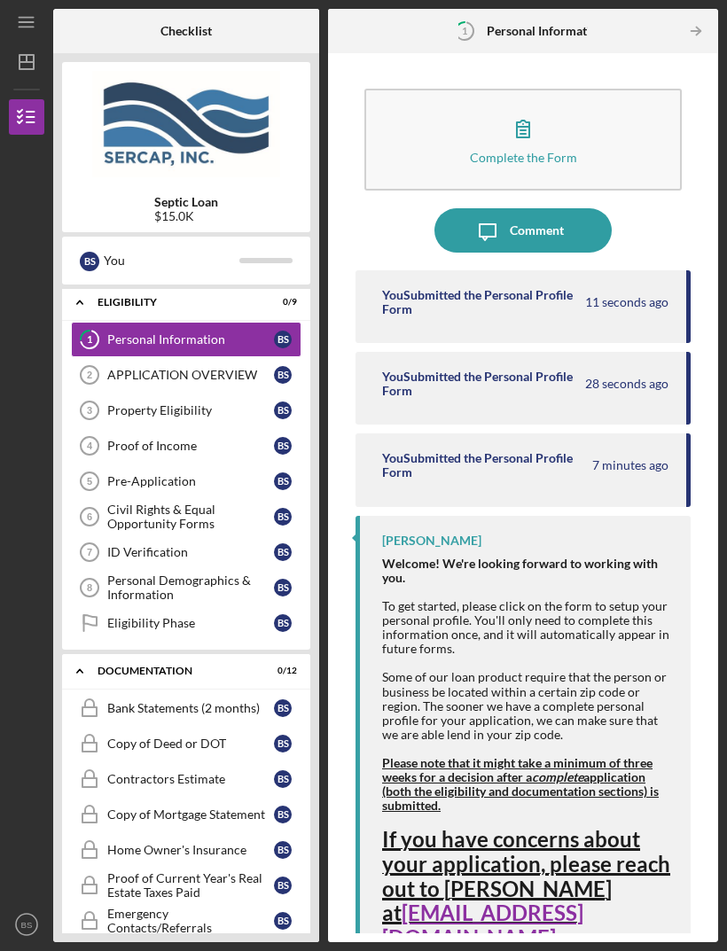
click at [197, 246] on div "You" at bounding box center [172, 261] width 136 height 30
click at [158, 322] on link "1 Personal Information B S" at bounding box center [186, 339] width 230 height 35
click at [520, 151] on div "Complete the Form" at bounding box center [523, 157] width 107 height 13
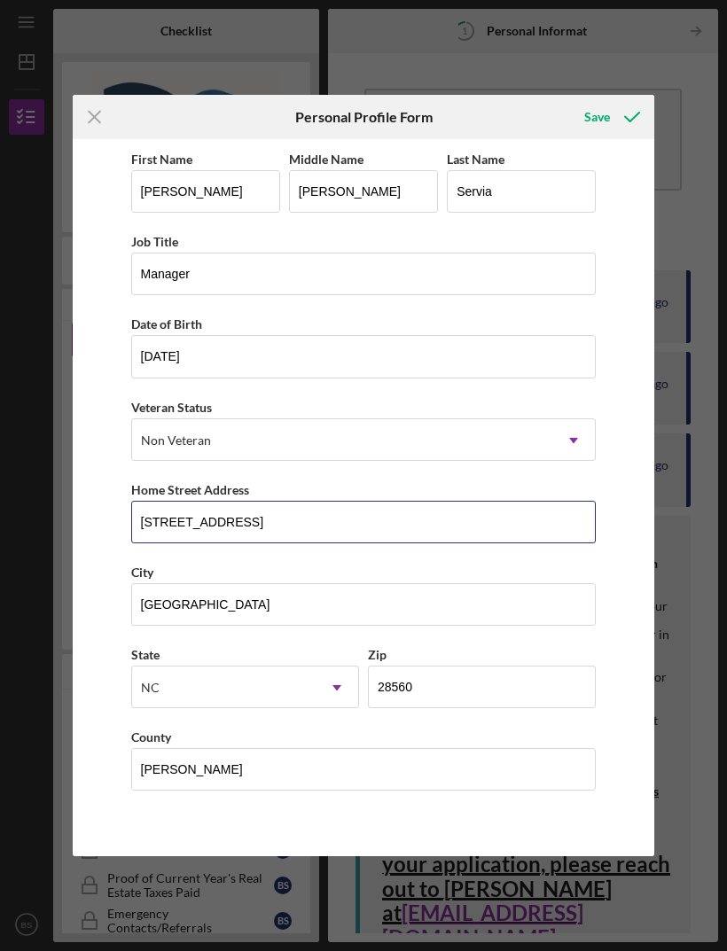
click at [251, 528] on input "[STREET_ADDRESS]" at bounding box center [363, 522] width 465 height 43
type input "[STREET_ADDRESS]"
click at [620, 113] on icon "submit" at bounding box center [632, 117] width 44 height 44
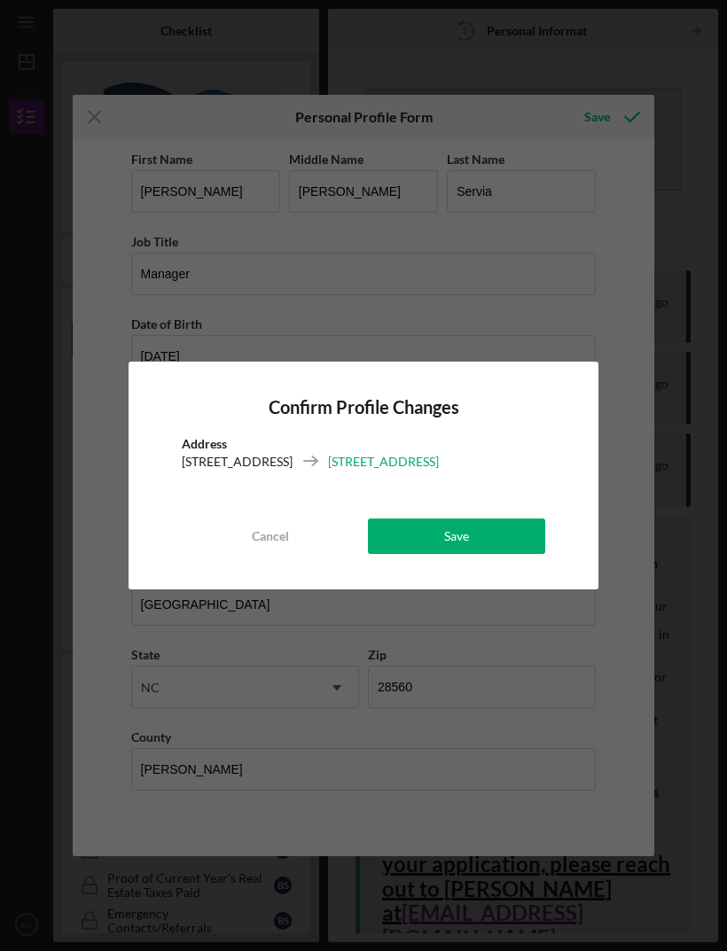
click at [455, 534] on div "Save" at bounding box center [456, 536] width 25 height 35
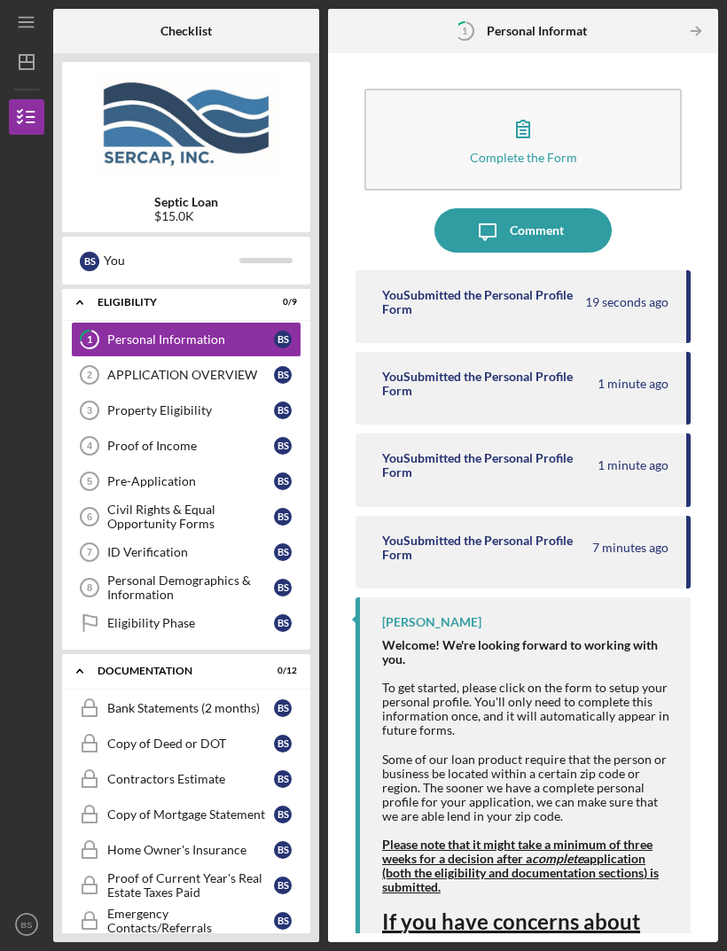
click at [151, 357] on link "APPLICATION OVERVIEW 2 APPLICATION OVERVIEW B S" at bounding box center [186, 374] width 230 height 35
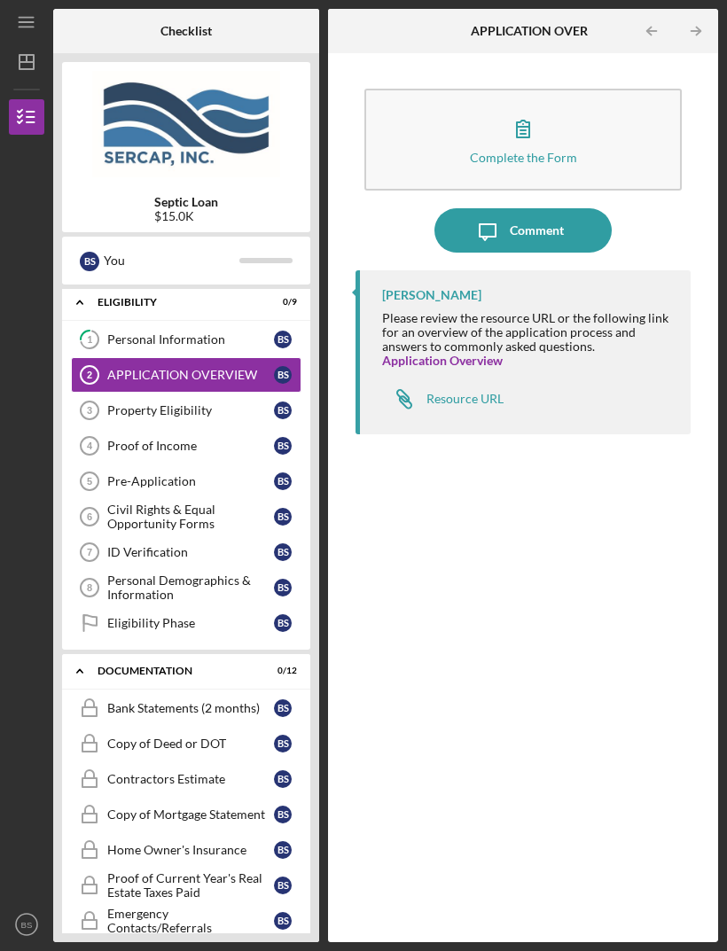
click at [501, 89] on button "Complete the Form Form" at bounding box center [522, 140] width 317 height 102
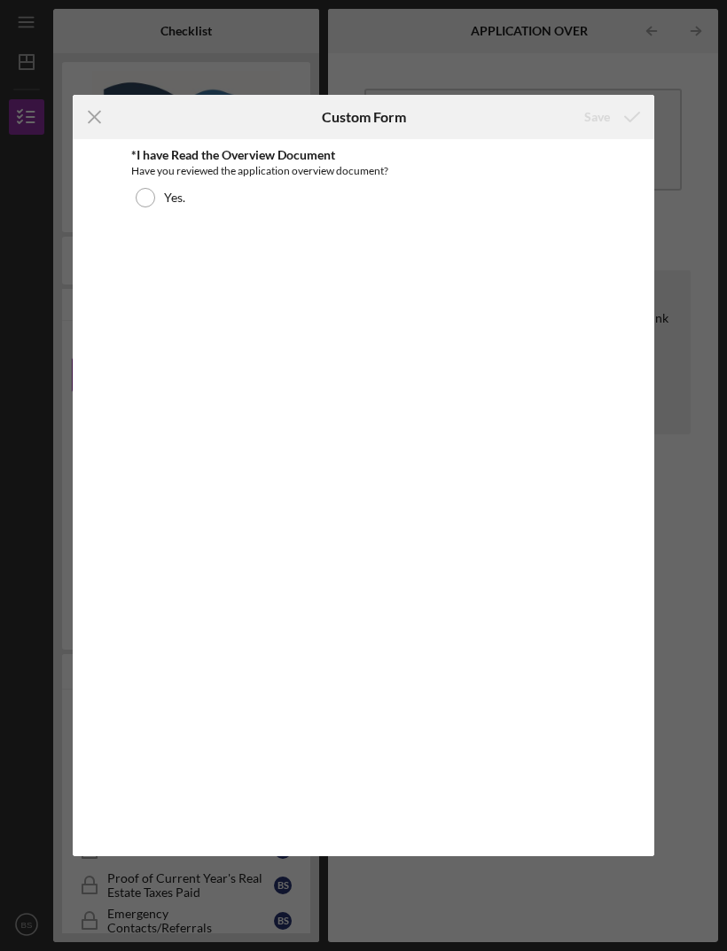
click at [99, 129] on icon "Icon/Menu Close" at bounding box center [95, 117] width 44 height 44
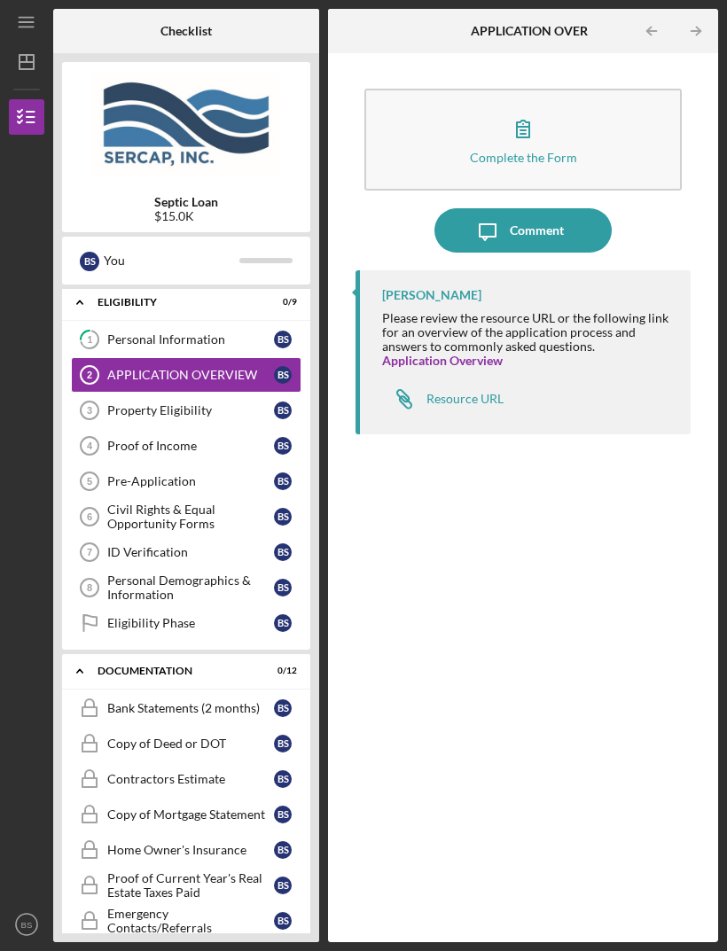
click at [693, 40] on icon "Icon/Table Pagination Arrow" at bounding box center [696, 32] width 40 height 40
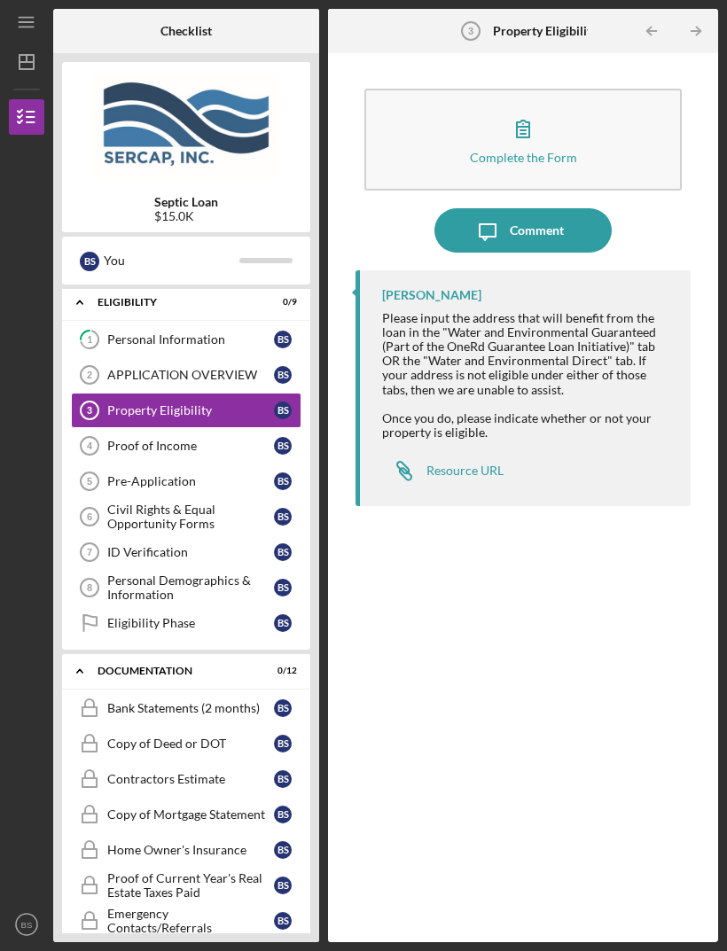
scroll to position [57, 0]
click at [161, 393] on link "Property Eligibility 3 Property Eligibility B S" at bounding box center [186, 410] width 230 height 35
click at [128, 322] on link "1 Personal Information B S" at bounding box center [186, 339] width 230 height 35
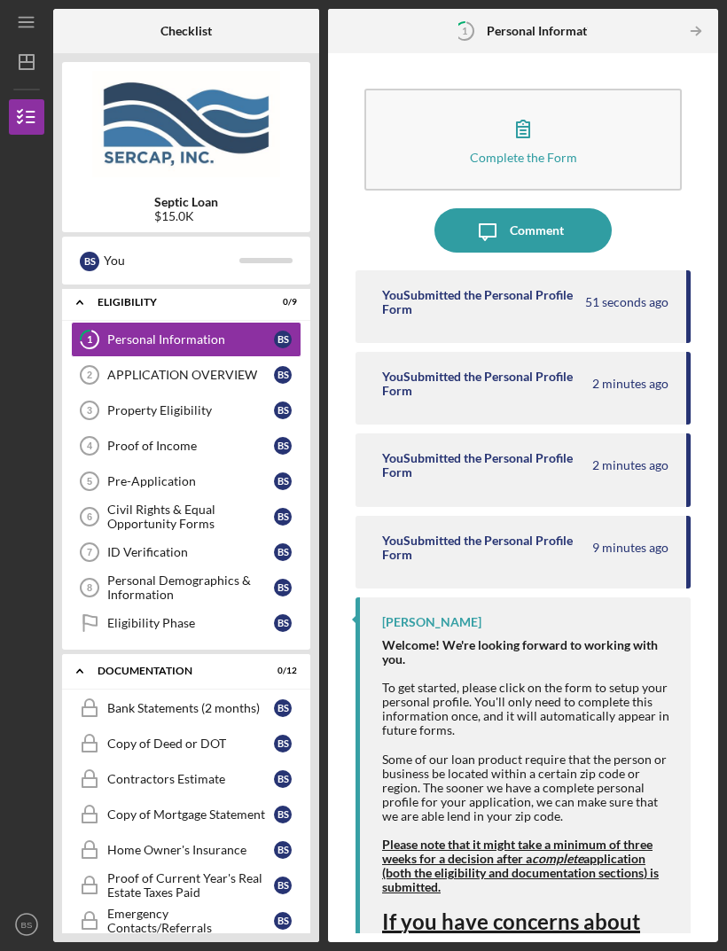
click at [153, 368] on div "APPLICATION OVERVIEW" at bounding box center [190, 375] width 167 height 14
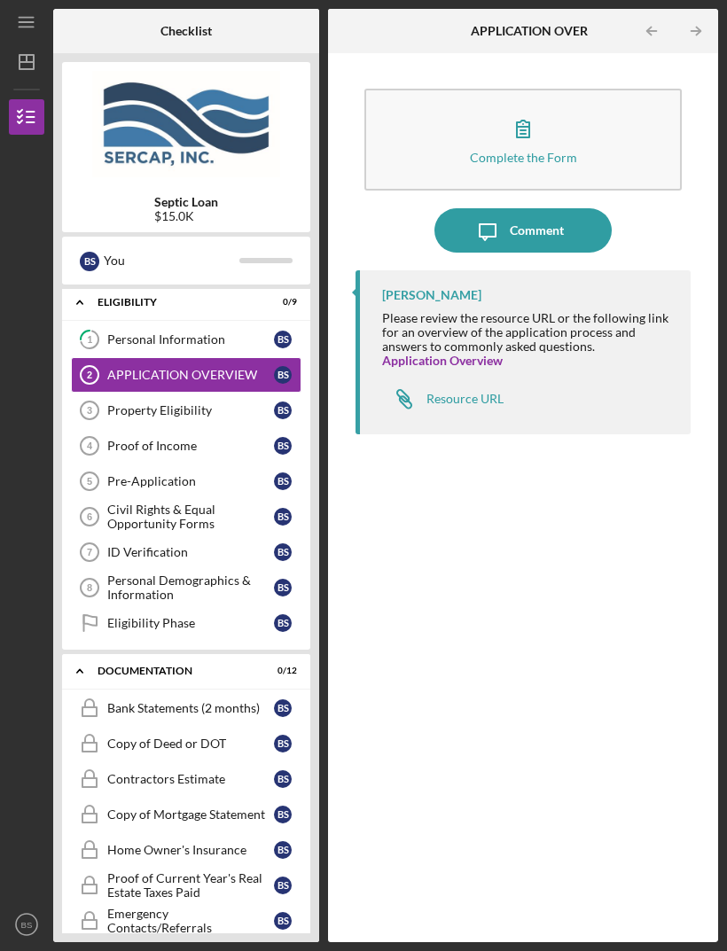
click at [443, 353] on link "Application Overview" at bounding box center [442, 360] width 121 height 15
